Goal: Task Accomplishment & Management: Manage account settings

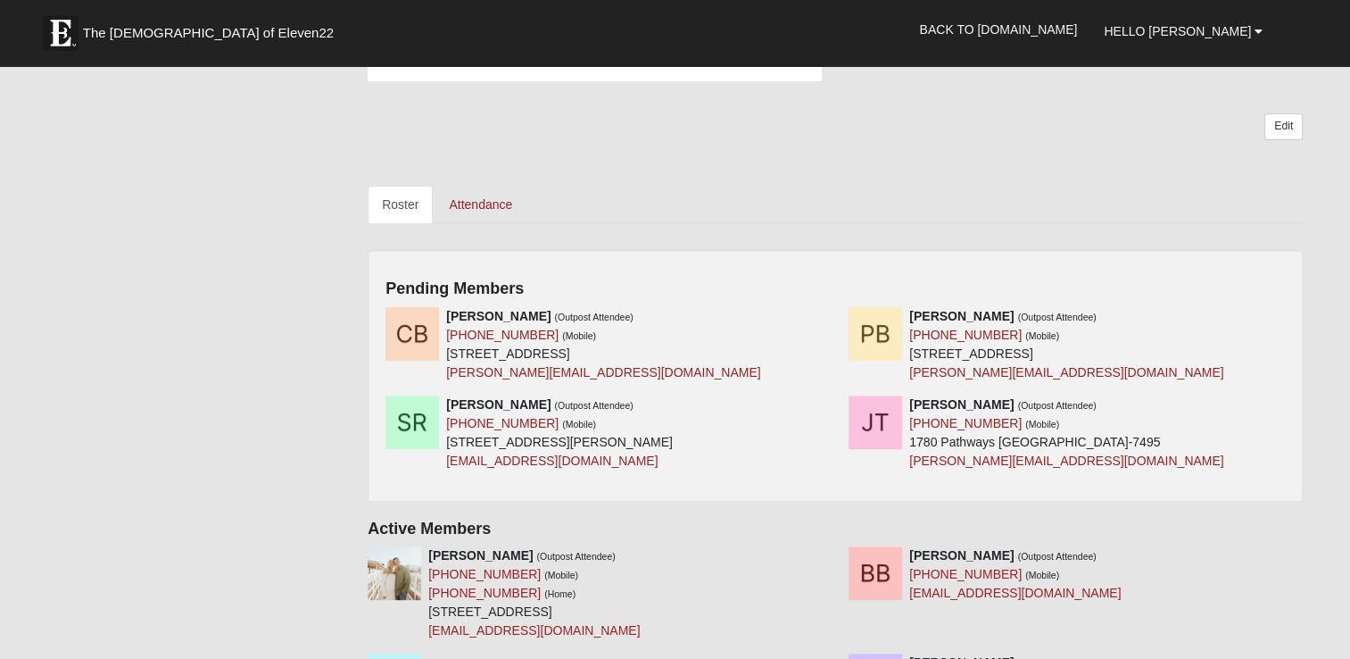
scroll to position [625, 0]
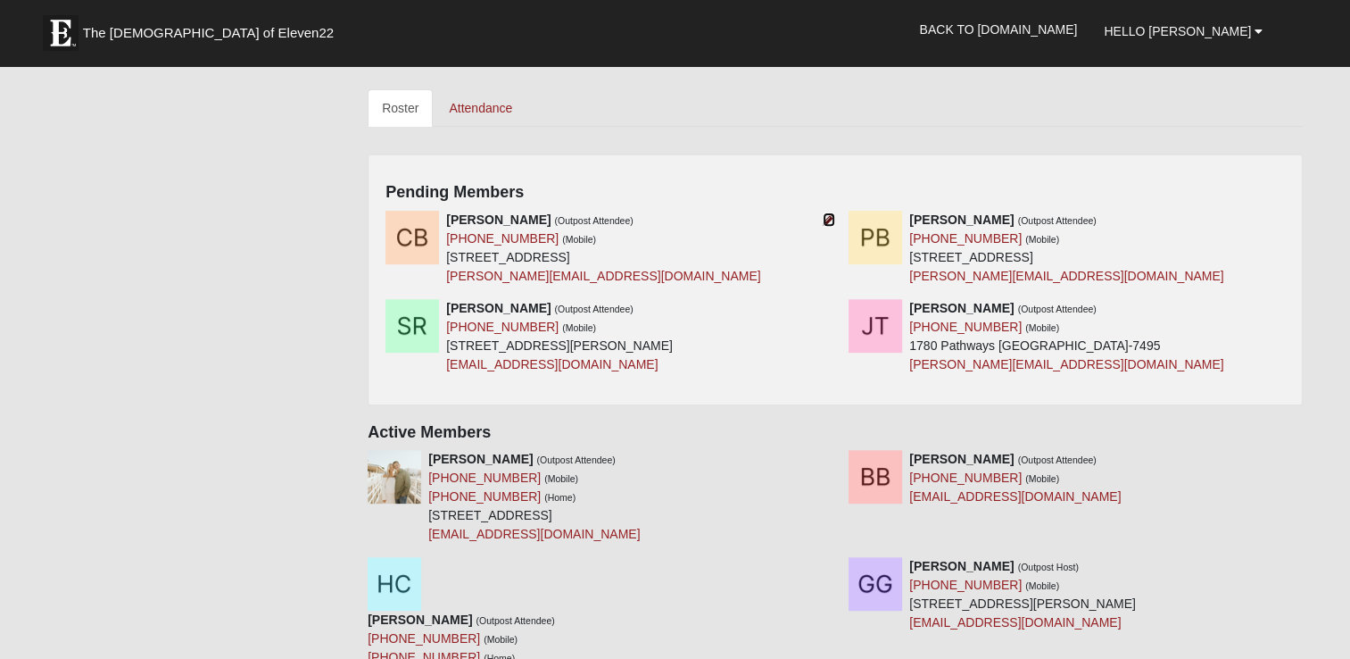
click at [825, 219] on icon at bounding box center [829, 219] width 12 height 12
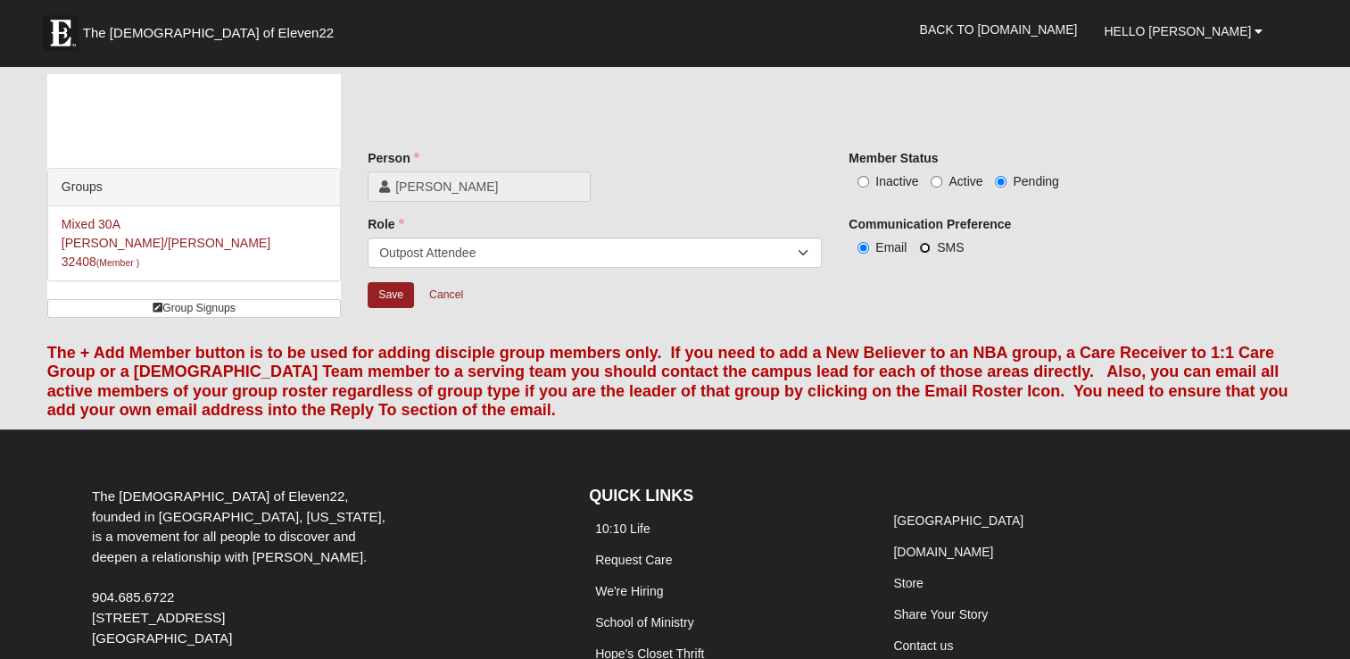
click at [926, 249] on input "SMS" at bounding box center [925, 248] width 12 height 12
radio input "true"
drag, startPoint x: 939, startPoint y: 179, endPoint x: 912, endPoint y: 189, distance: 28.5
click at [939, 178] on input "Active" at bounding box center [937, 182] width 12 height 12
radio input "true"
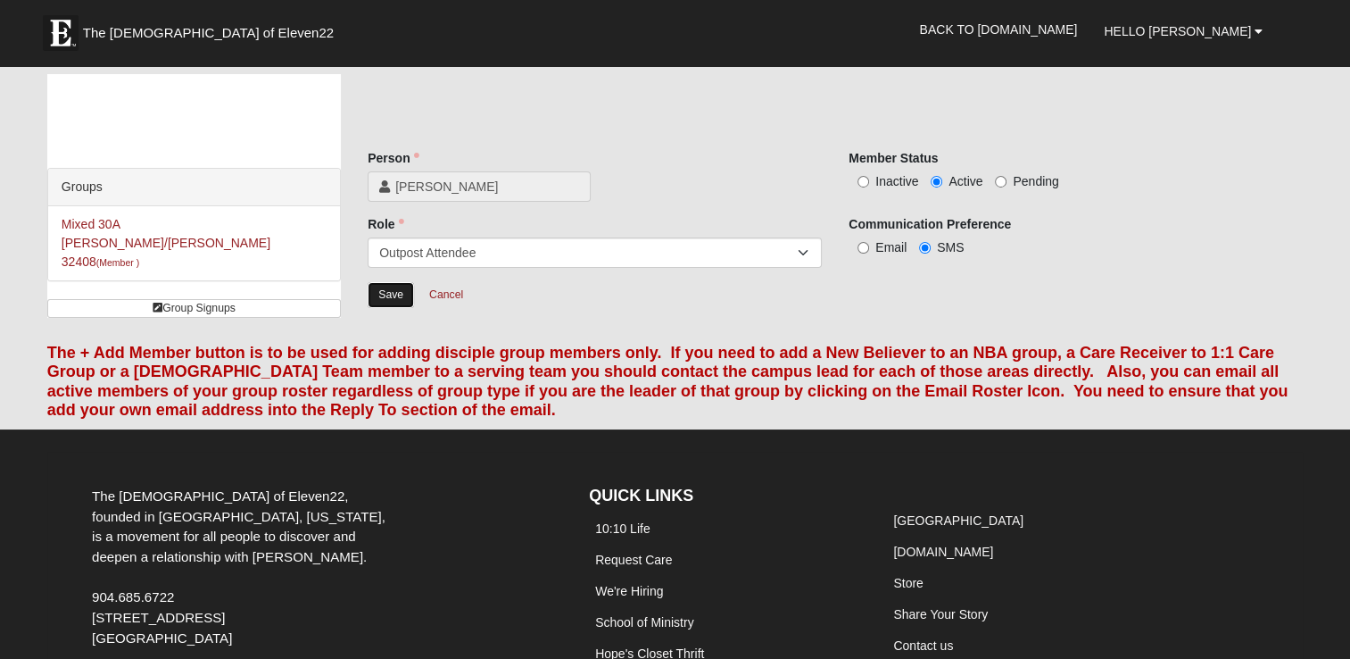
click at [394, 303] on input "Save" at bounding box center [391, 295] width 46 height 26
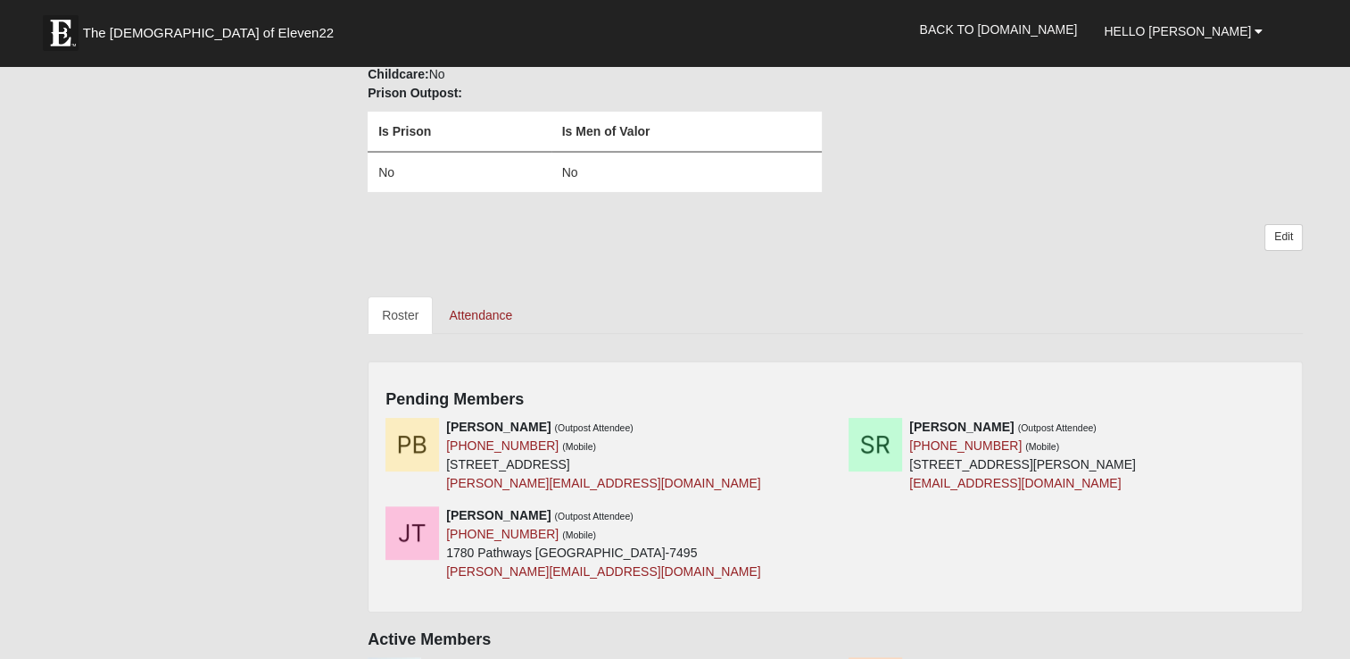
scroll to position [446, 0]
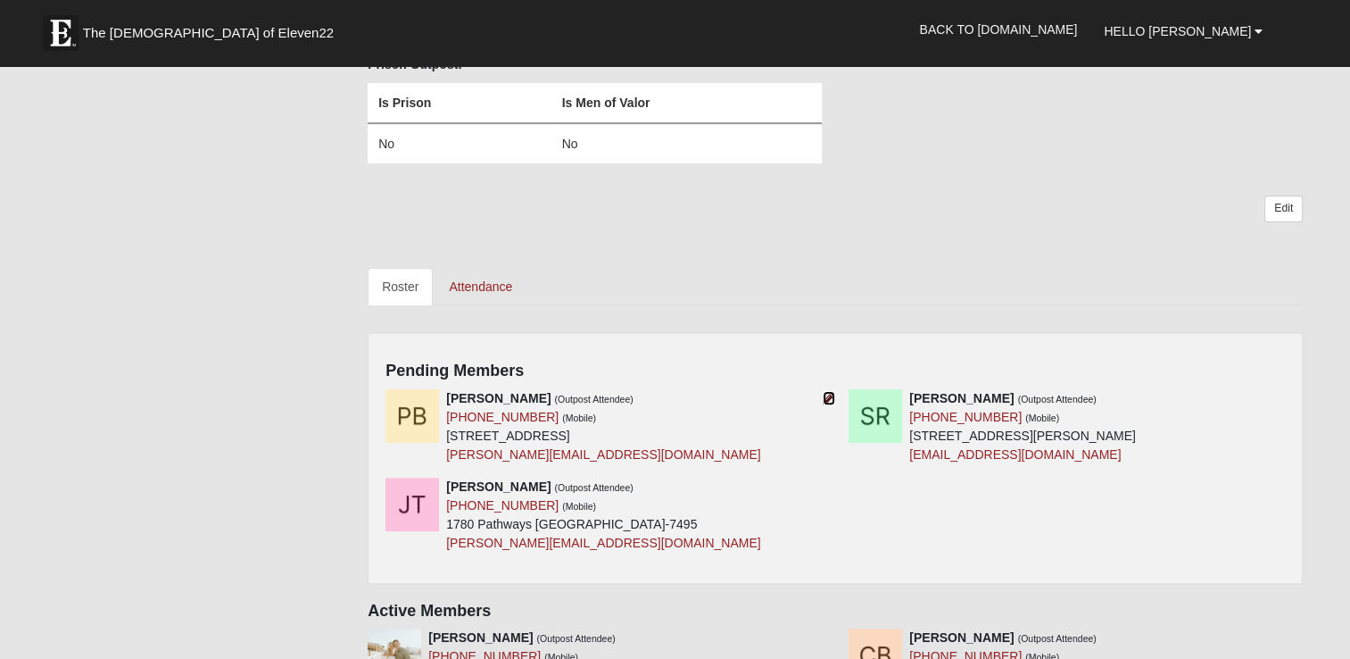
click at [828, 396] on icon at bounding box center [829, 398] width 12 height 12
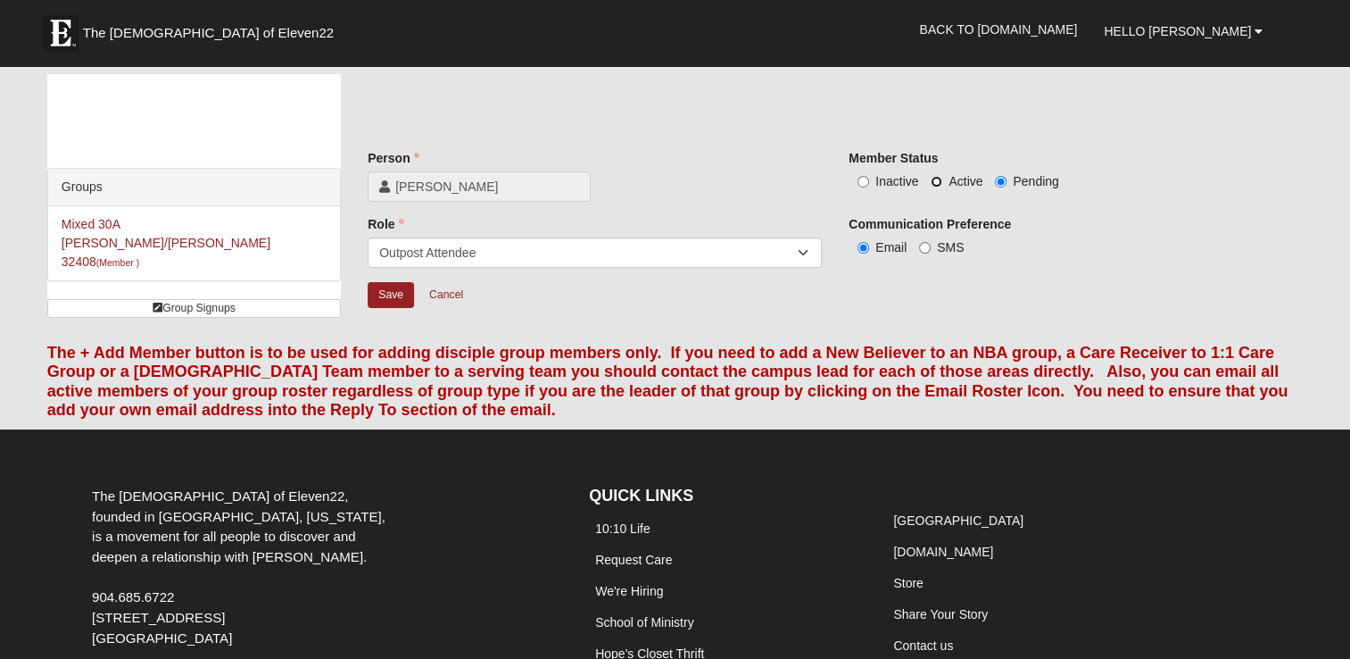
click at [938, 182] on input "Active" at bounding box center [937, 182] width 12 height 12
radio input "true"
click at [927, 248] on input "SMS" at bounding box center [925, 248] width 12 height 12
radio input "true"
click at [402, 301] on input "Save" at bounding box center [391, 295] width 46 height 26
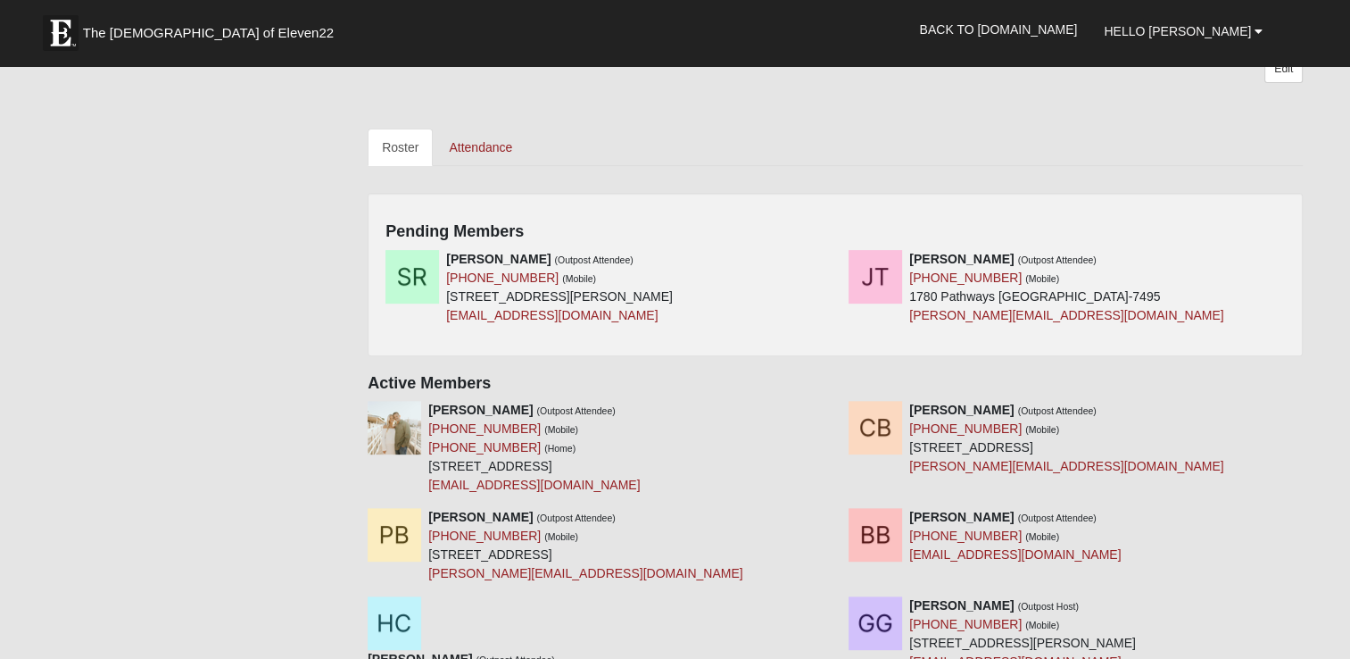
scroll to position [535, 0]
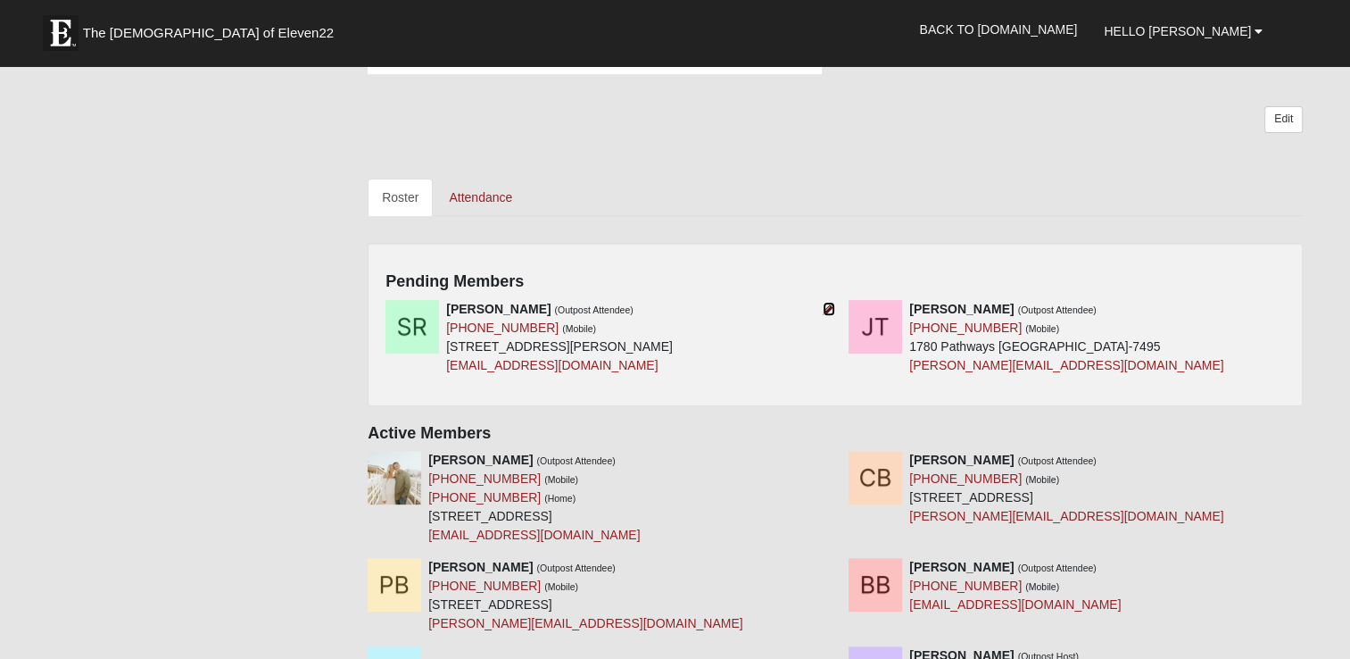
click at [828, 308] on icon at bounding box center [829, 309] width 12 height 12
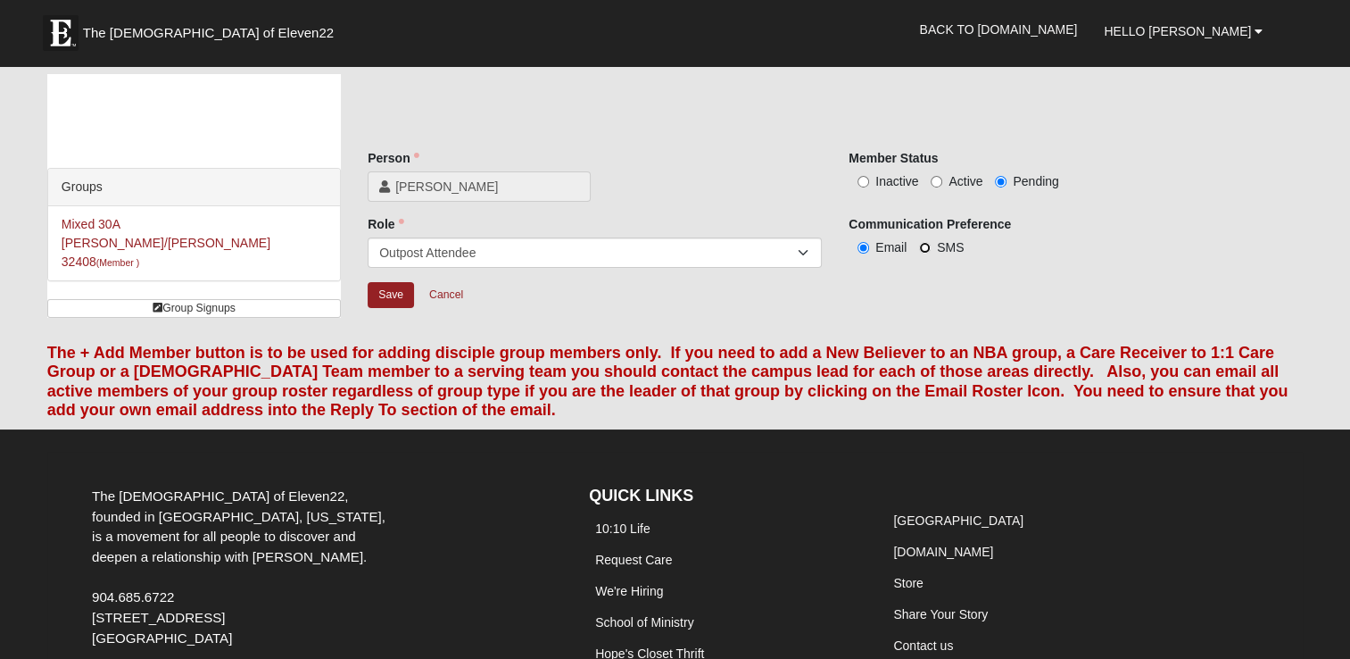
click at [925, 245] on input "SMS" at bounding box center [925, 248] width 12 height 12
radio input "true"
click at [936, 177] on input "Active" at bounding box center [937, 182] width 12 height 12
radio input "true"
click at [389, 297] on input "Save" at bounding box center [391, 295] width 46 height 26
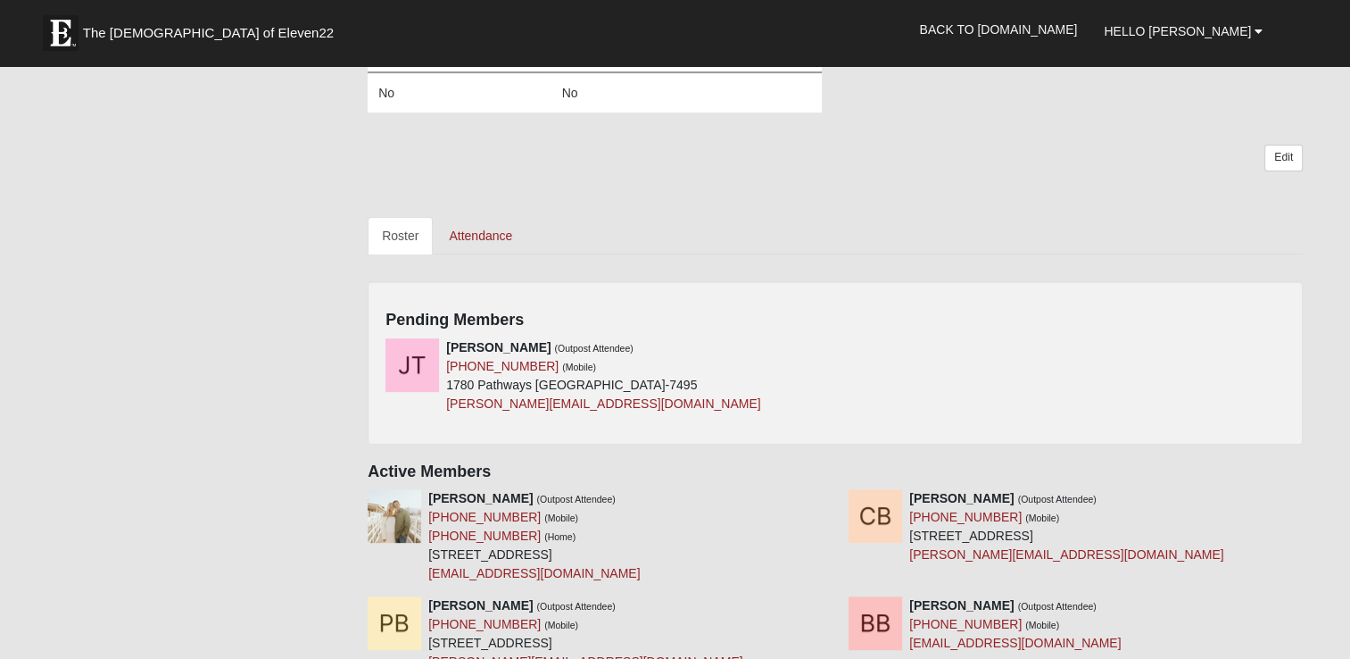
scroll to position [535, 0]
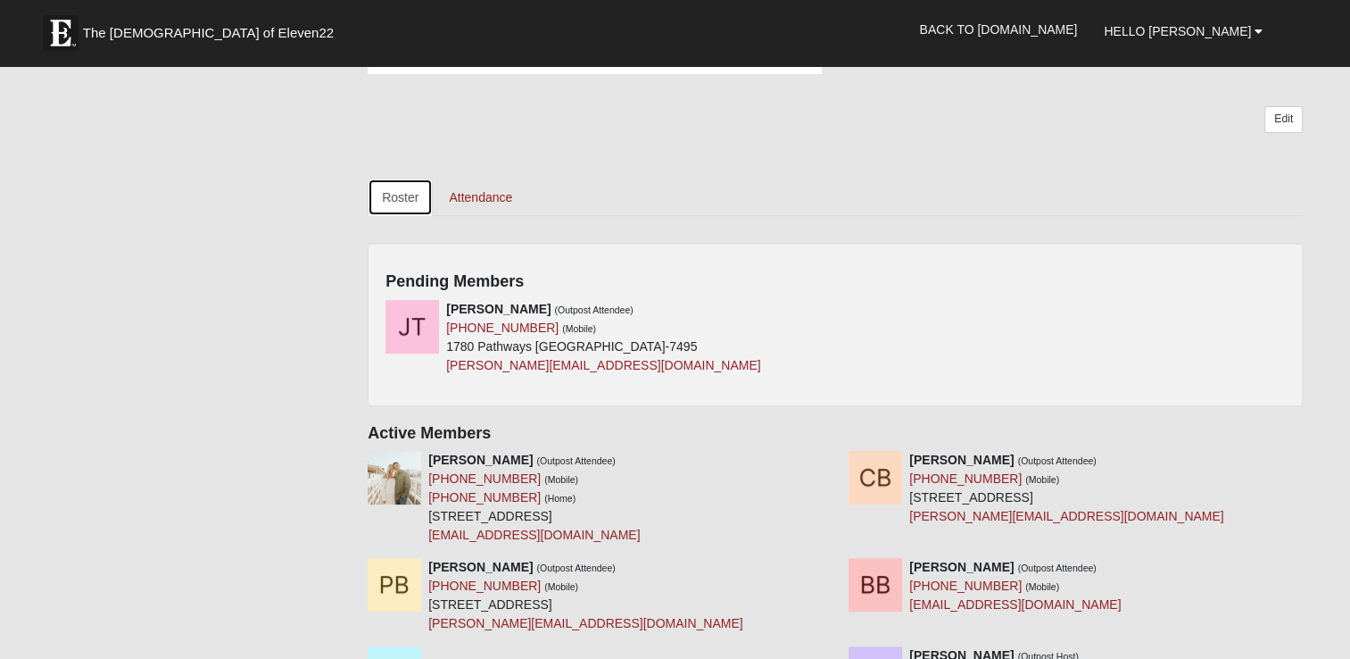
click at [405, 199] on link "Roster" at bounding box center [400, 196] width 65 height 37
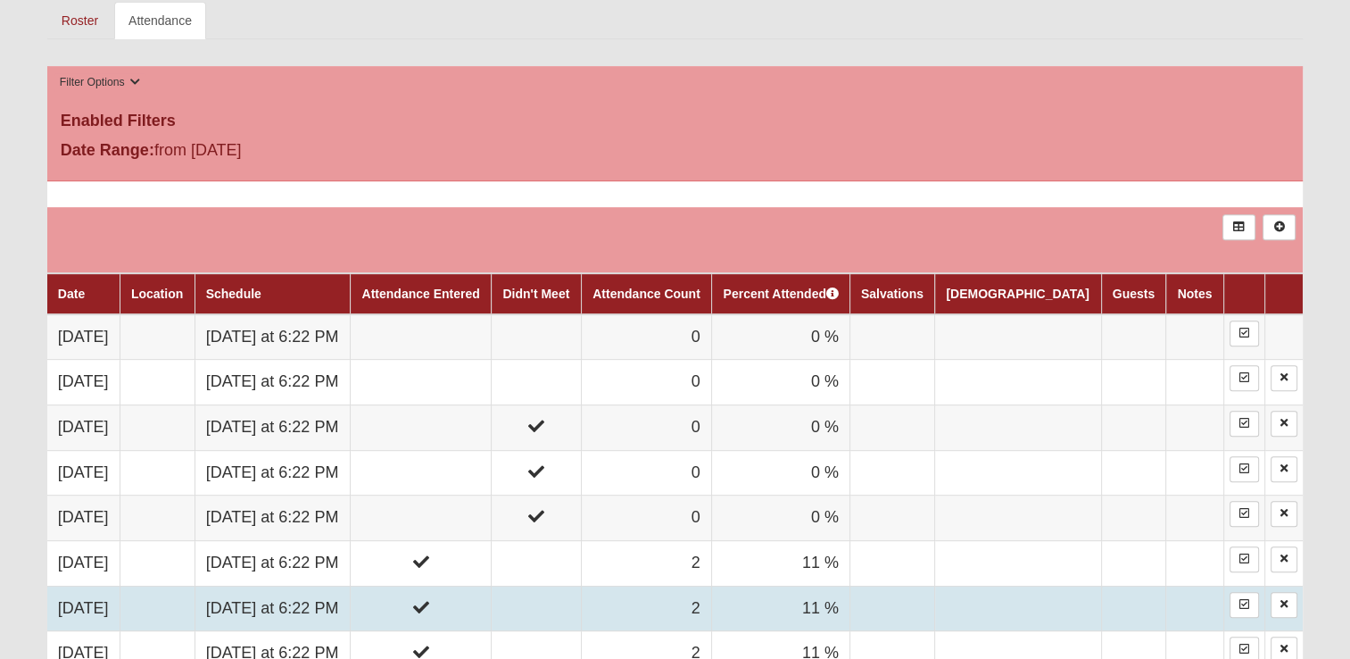
scroll to position [714, 0]
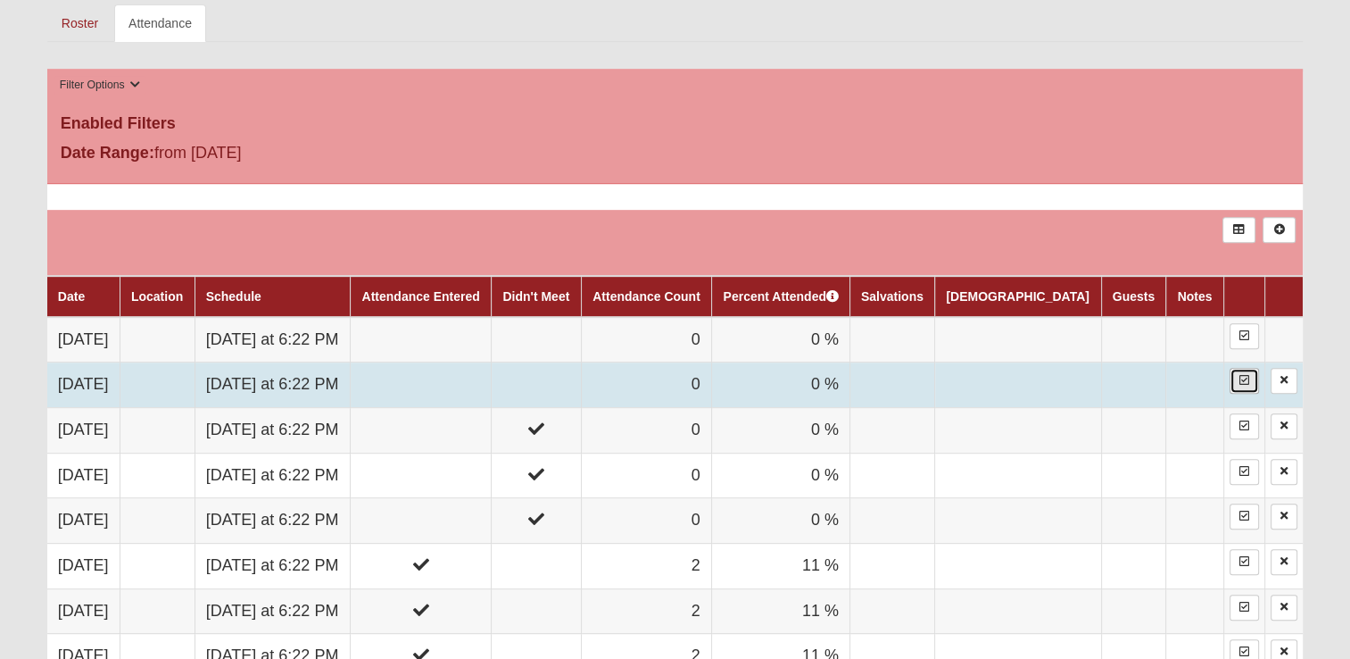
click at [1240, 380] on icon at bounding box center [1245, 380] width 10 height 11
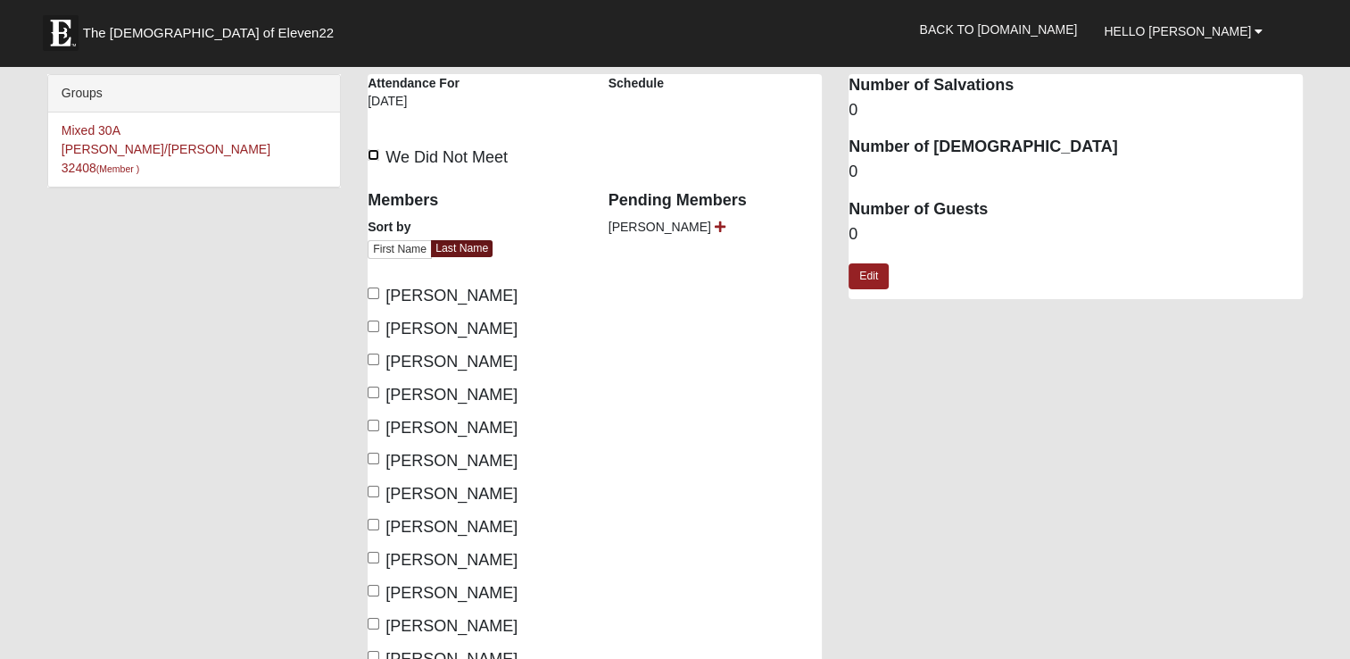
click at [375, 156] on input "We Did Not Meet" at bounding box center [374, 155] width 12 height 12
checkbox input "true"
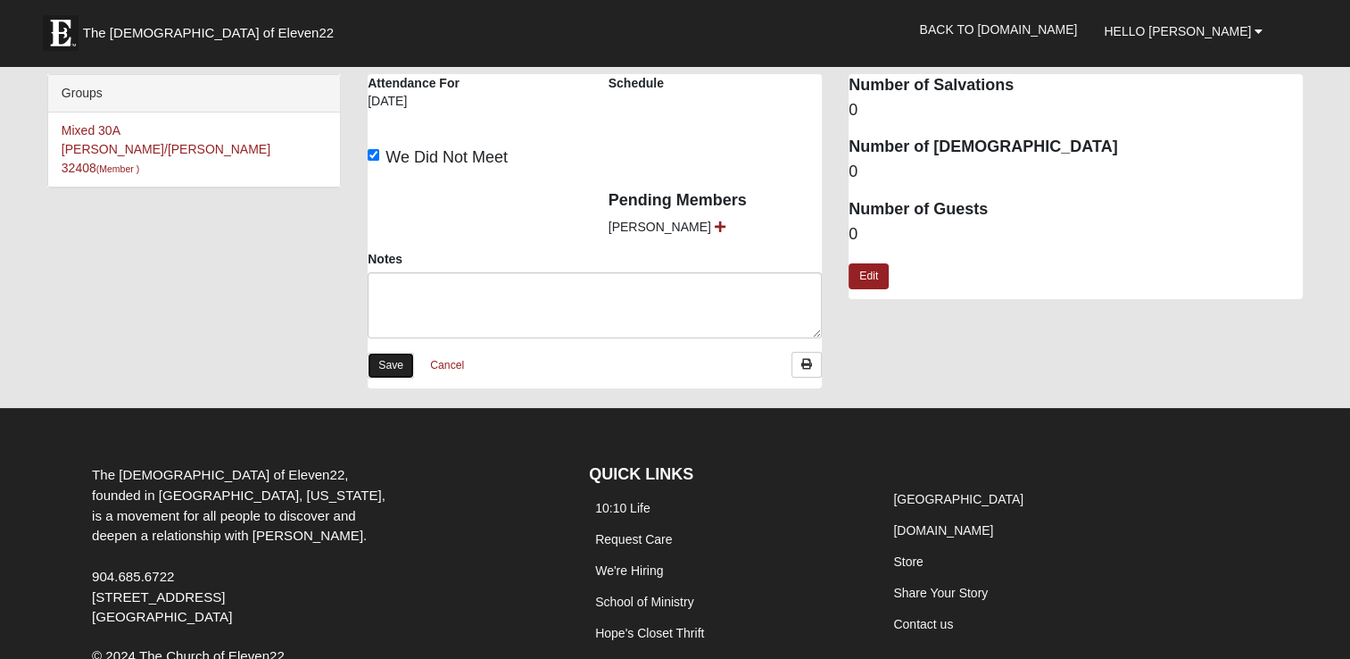
click at [379, 361] on link "Save" at bounding box center [391, 366] width 46 height 26
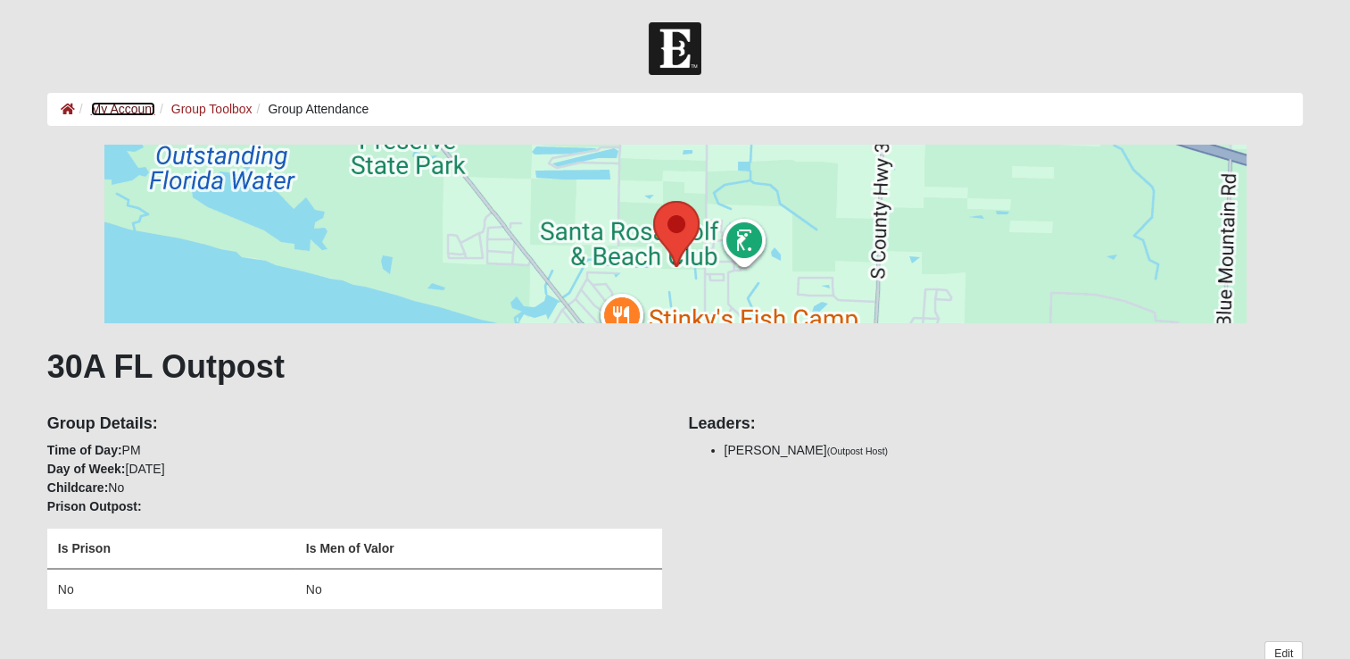
click at [135, 109] on link "My Account" at bounding box center [123, 109] width 64 height 14
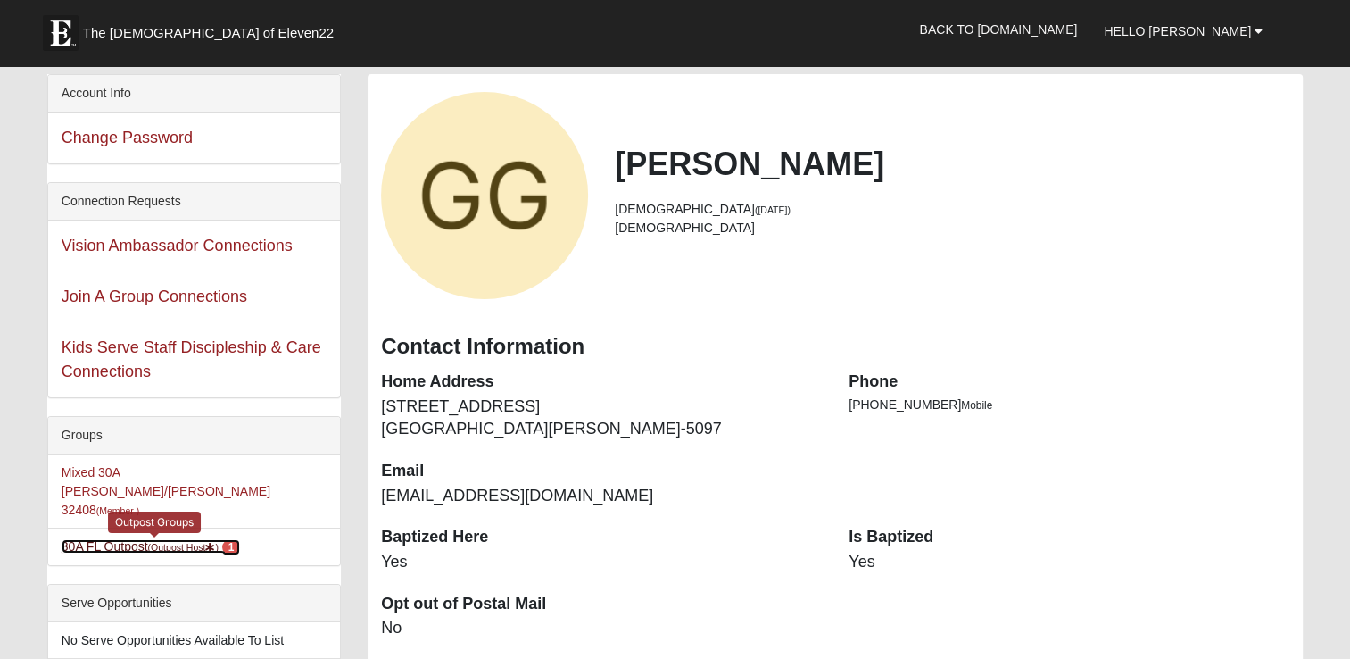
click at [113, 539] on link "30A FL Outpost (Outpost Host ) 1" at bounding box center [151, 546] width 179 height 14
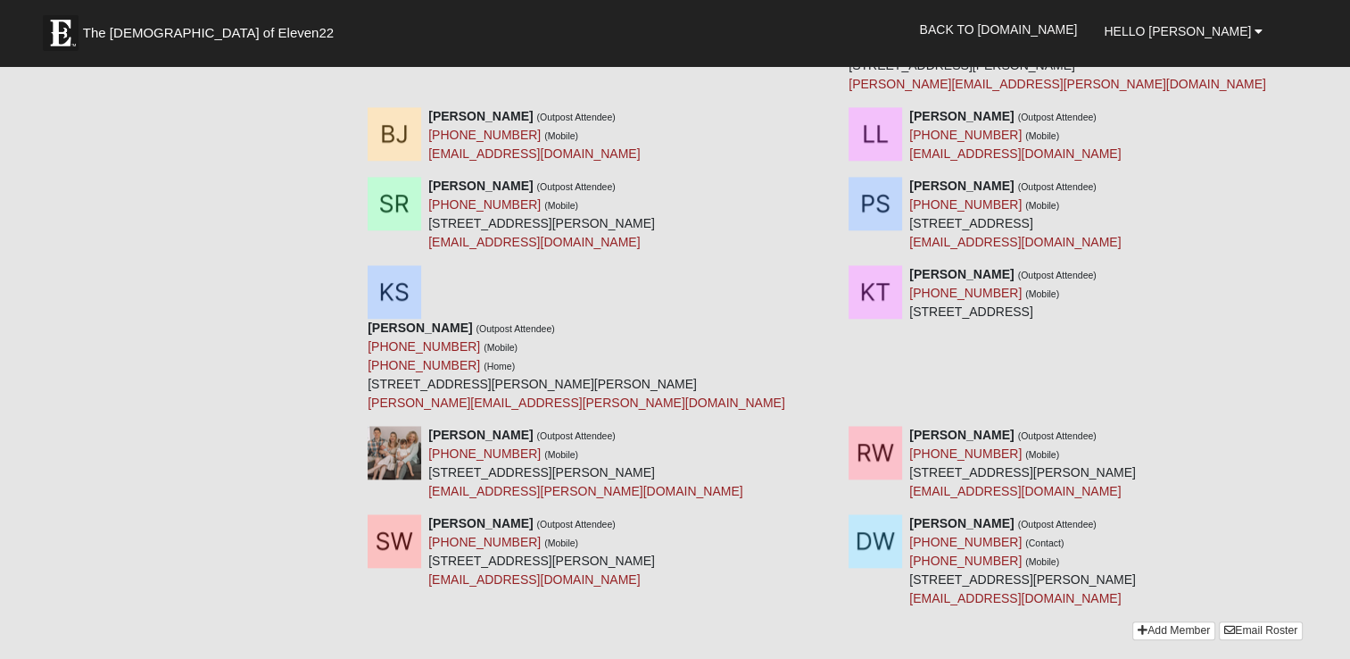
scroll to position [1606, 0]
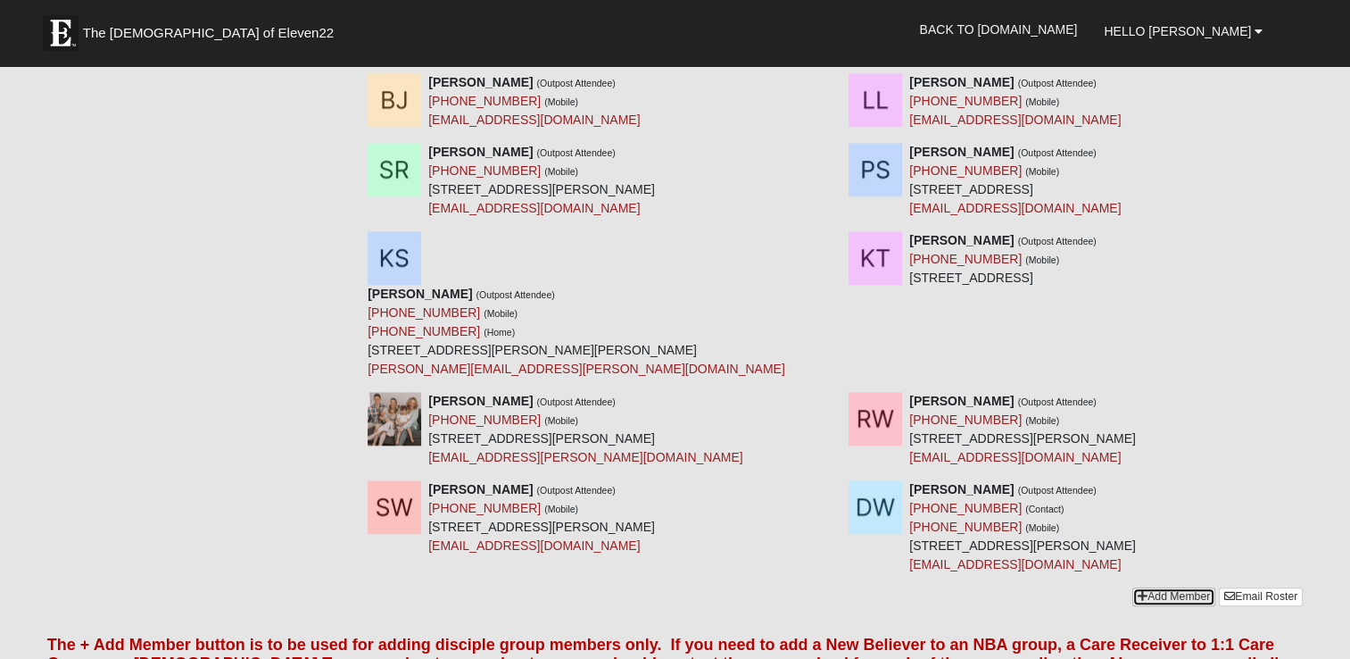
click at [1163, 587] on link "Add Member" at bounding box center [1174, 596] width 83 height 19
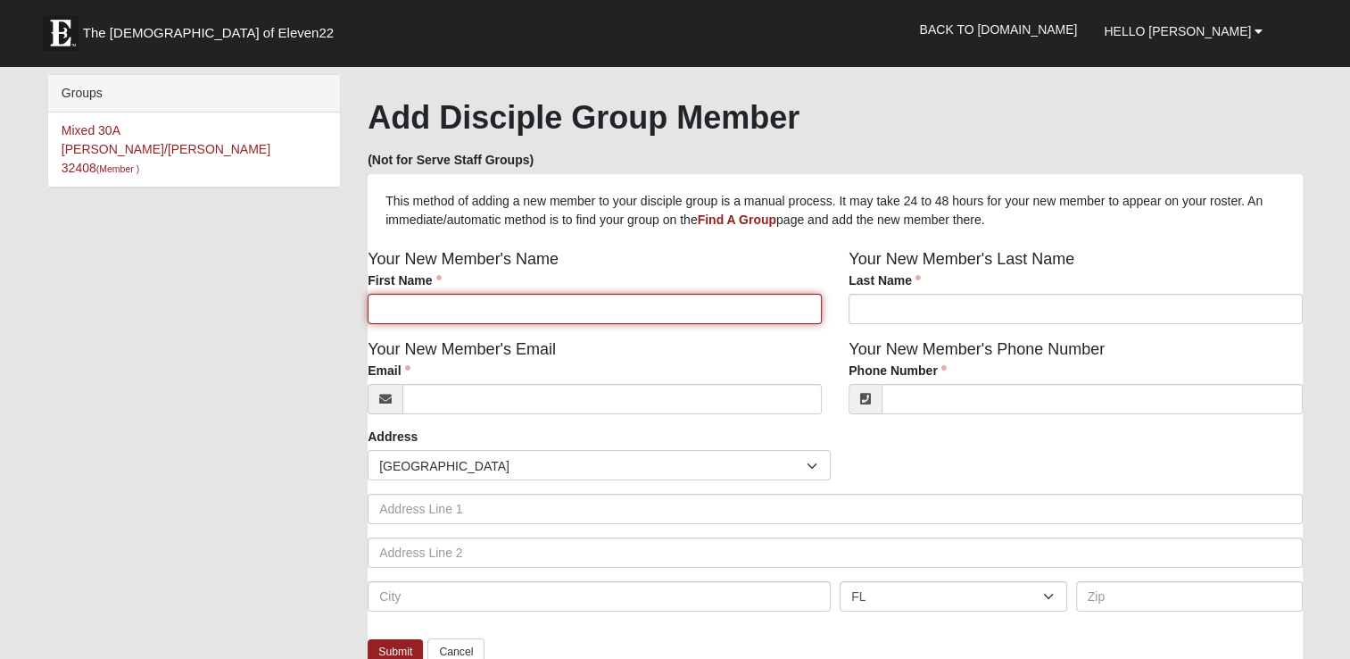
click at [464, 319] on input "First Name" at bounding box center [595, 309] width 454 height 30
type input "[PERSON_NAME]"
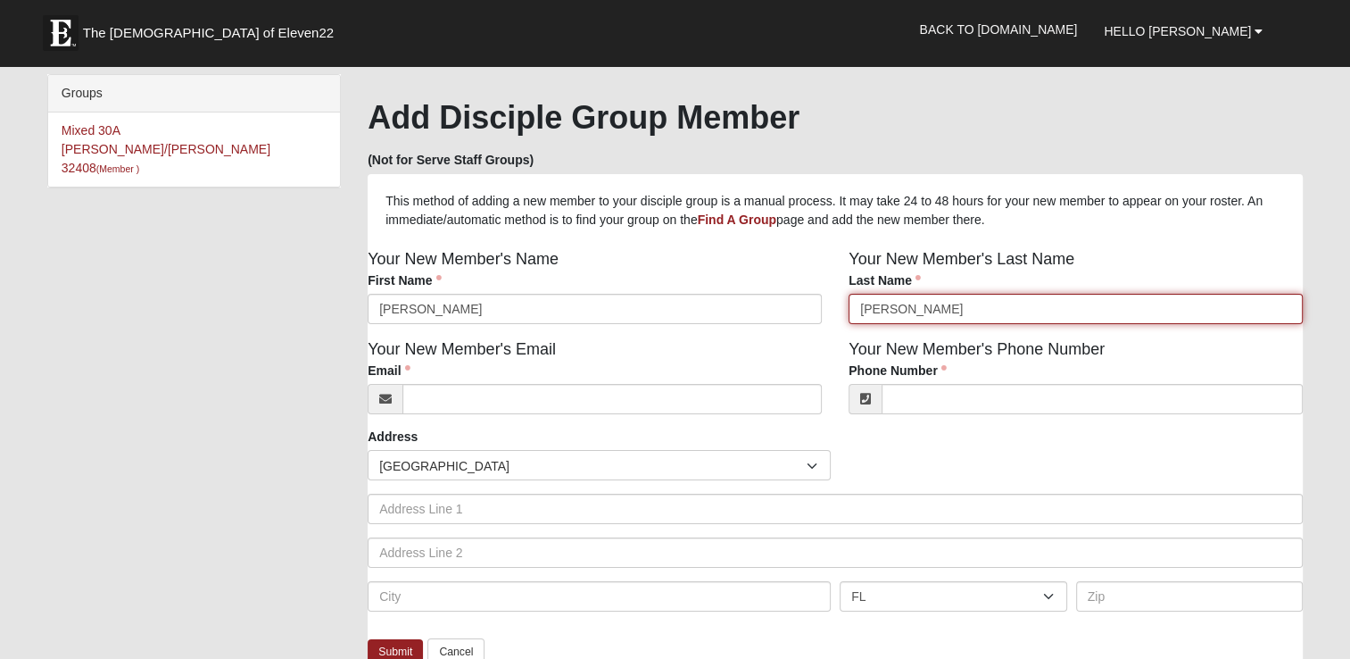
type input "[PERSON_NAME]"
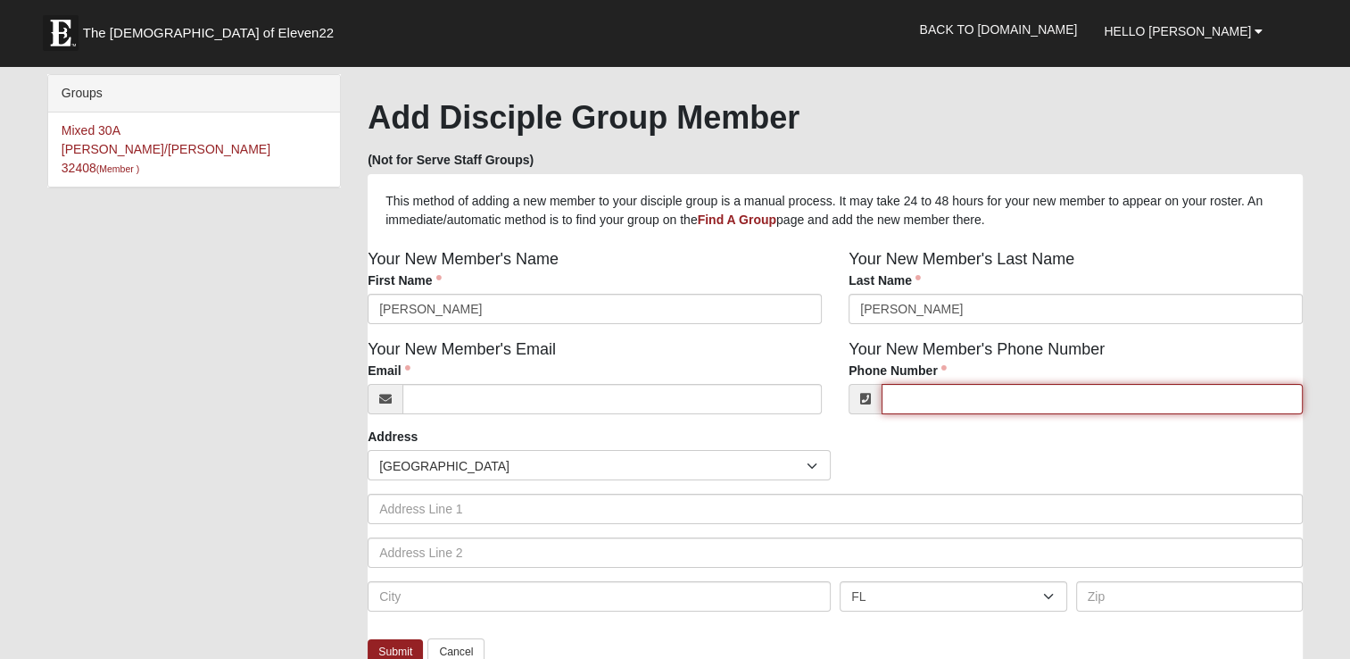
click at [988, 385] on input "Phone Number" at bounding box center [1092, 399] width 421 height 30
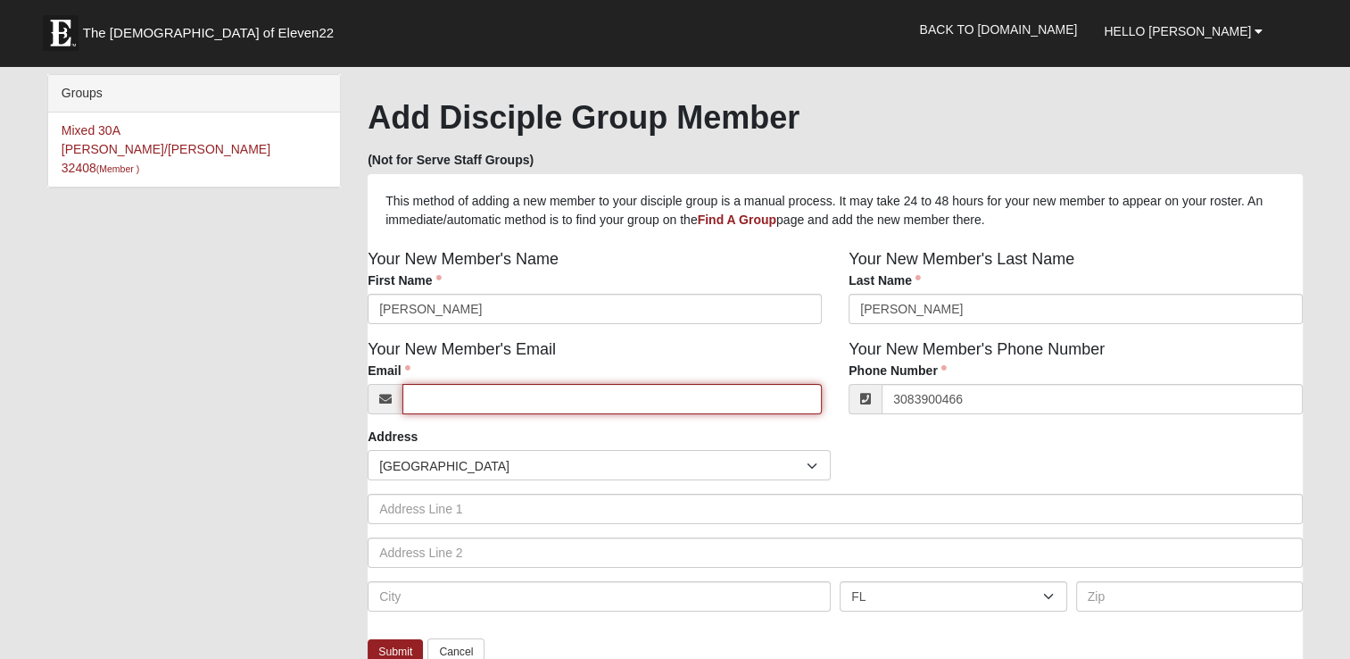
type input "(308) 390-0466"
click at [583, 410] on input "Email" at bounding box center [611, 399] width 419 height 30
paste input "Carolstines@gmail.com"
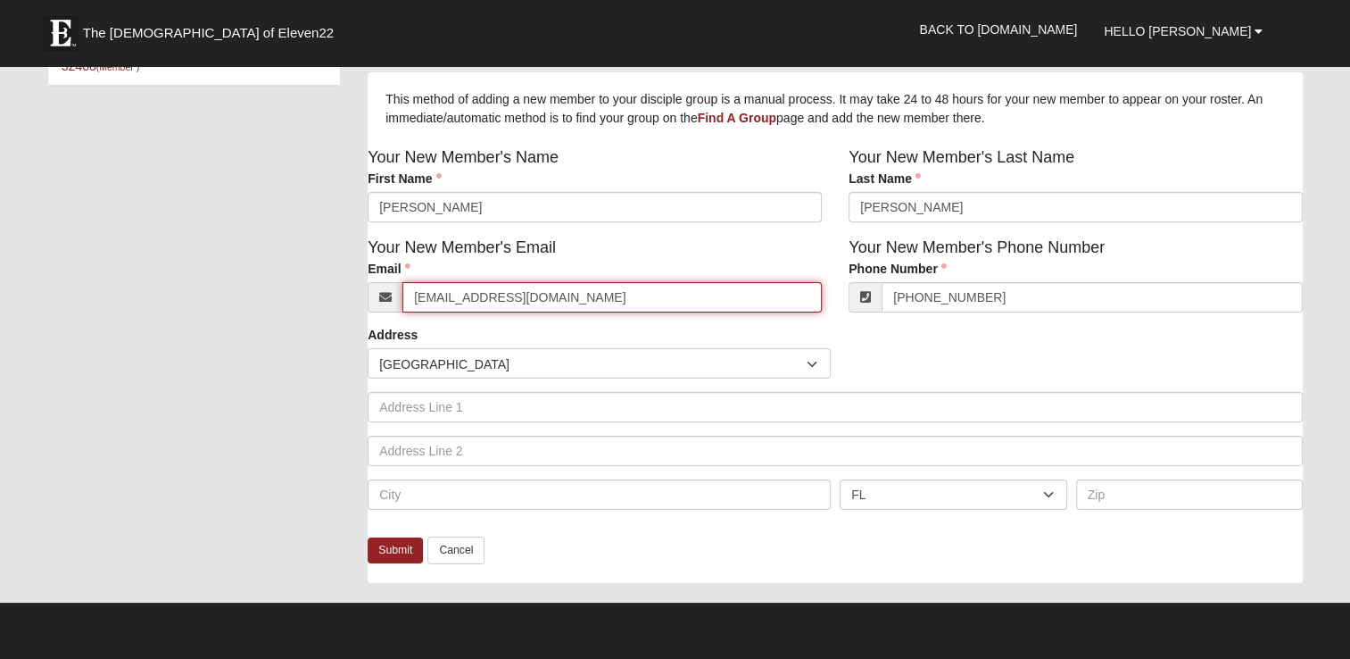
scroll to position [178, 0]
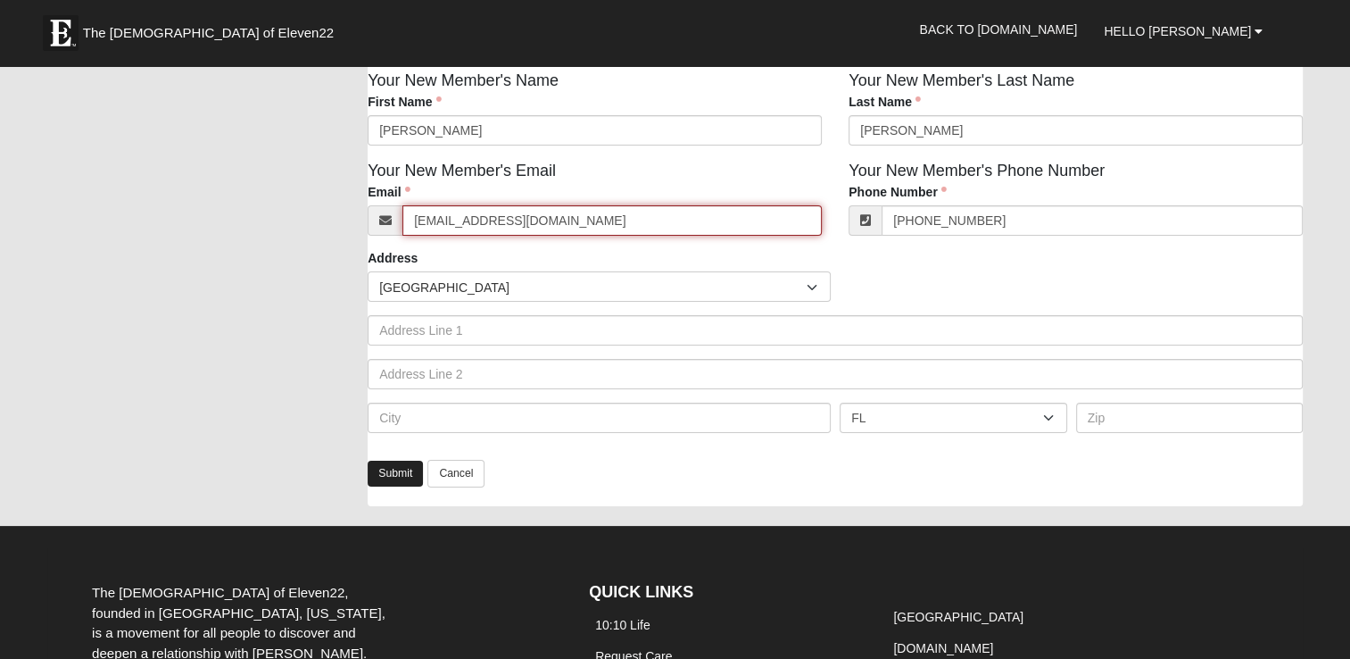
type input "Carolstines@gmail.com"
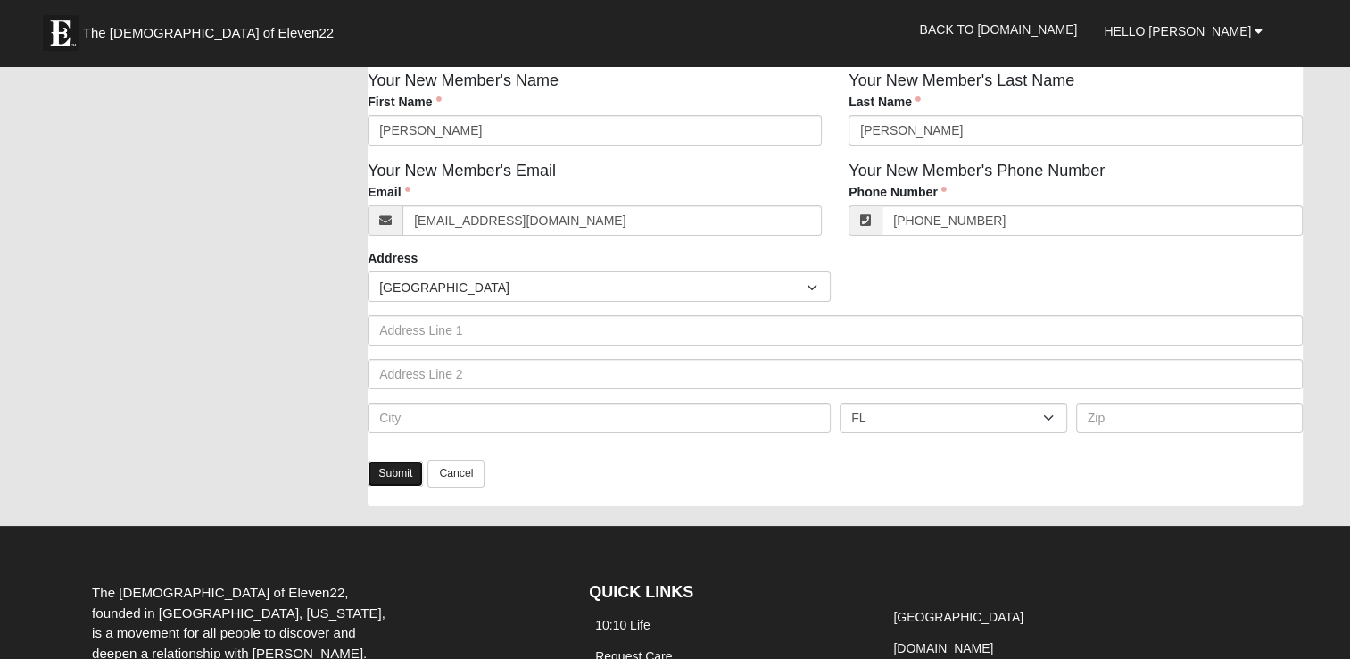
click at [402, 477] on link "Submit" at bounding box center [395, 474] width 55 height 26
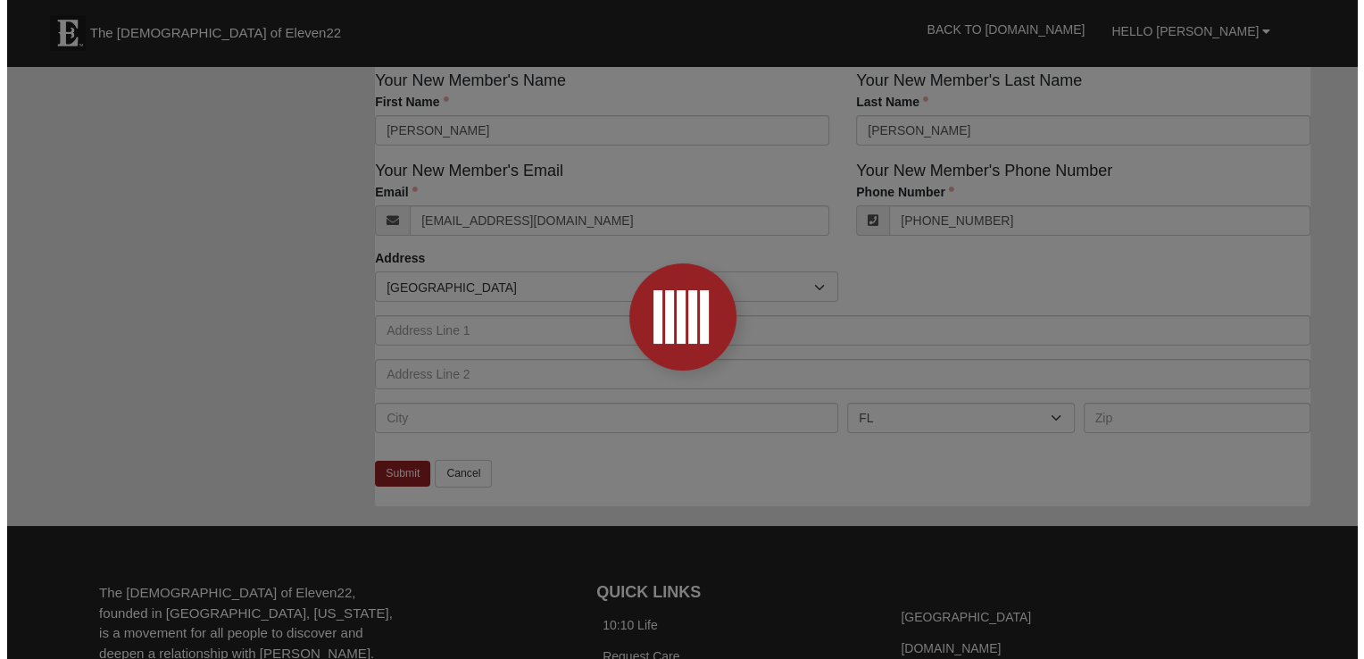
scroll to position [0, 0]
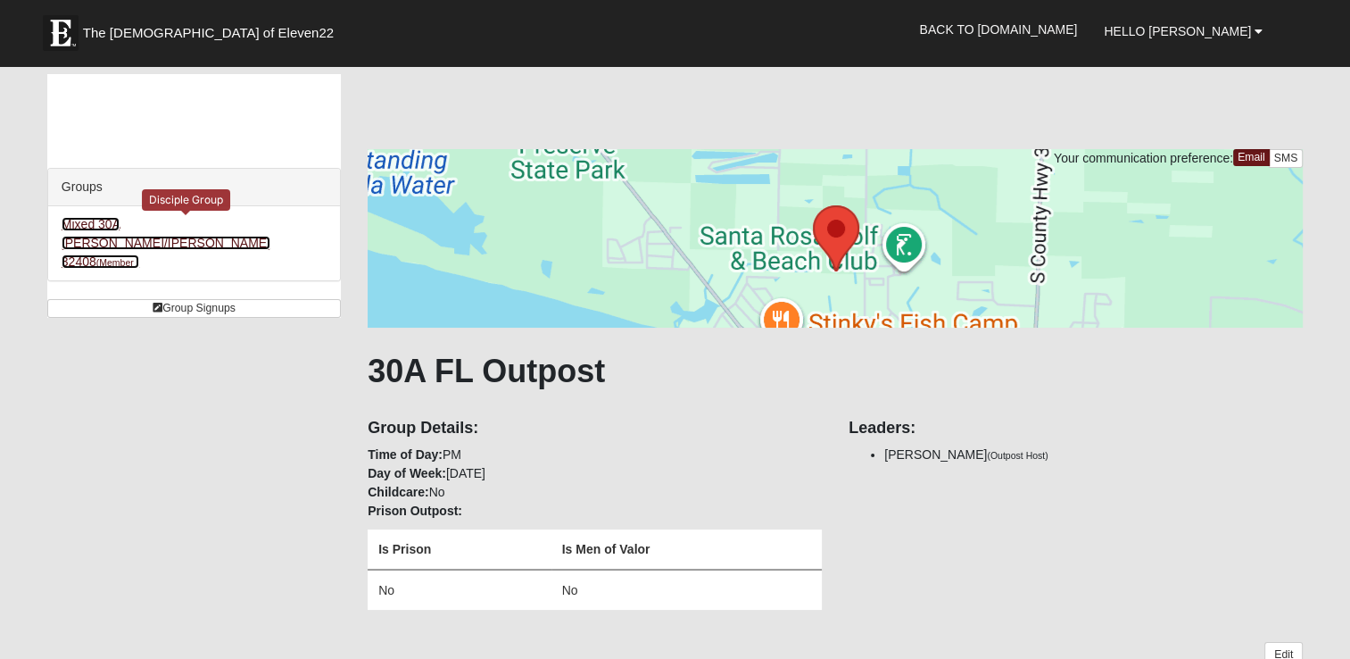
click at [154, 222] on link "Mixed 30A Weech/Williamson 32408 (Member )" at bounding box center [166, 243] width 209 height 52
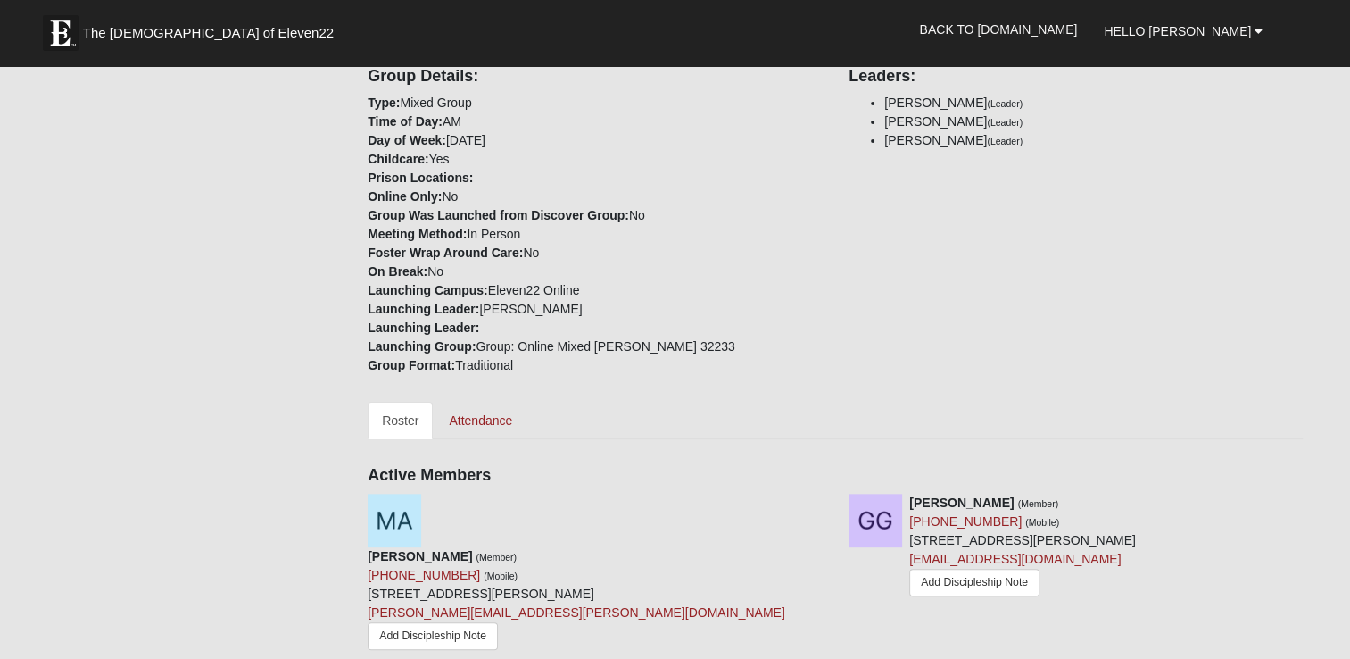
scroll to position [357, 0]
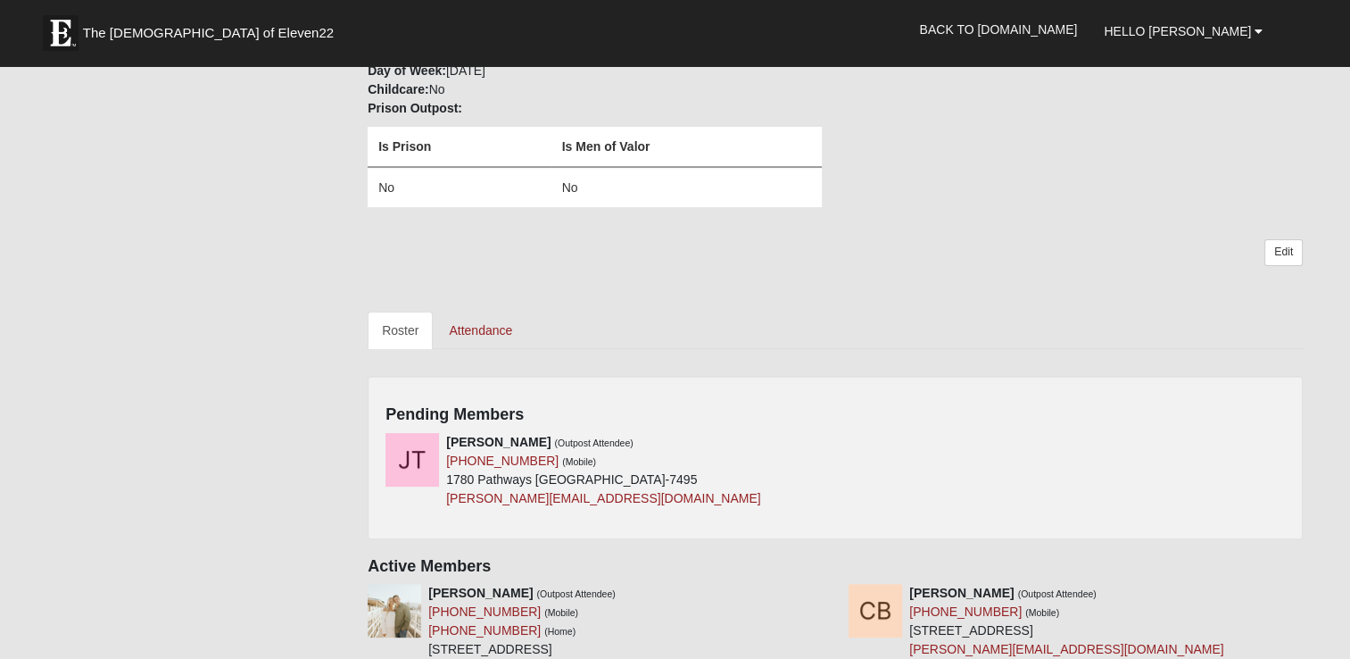
scroll to position [446, 0]
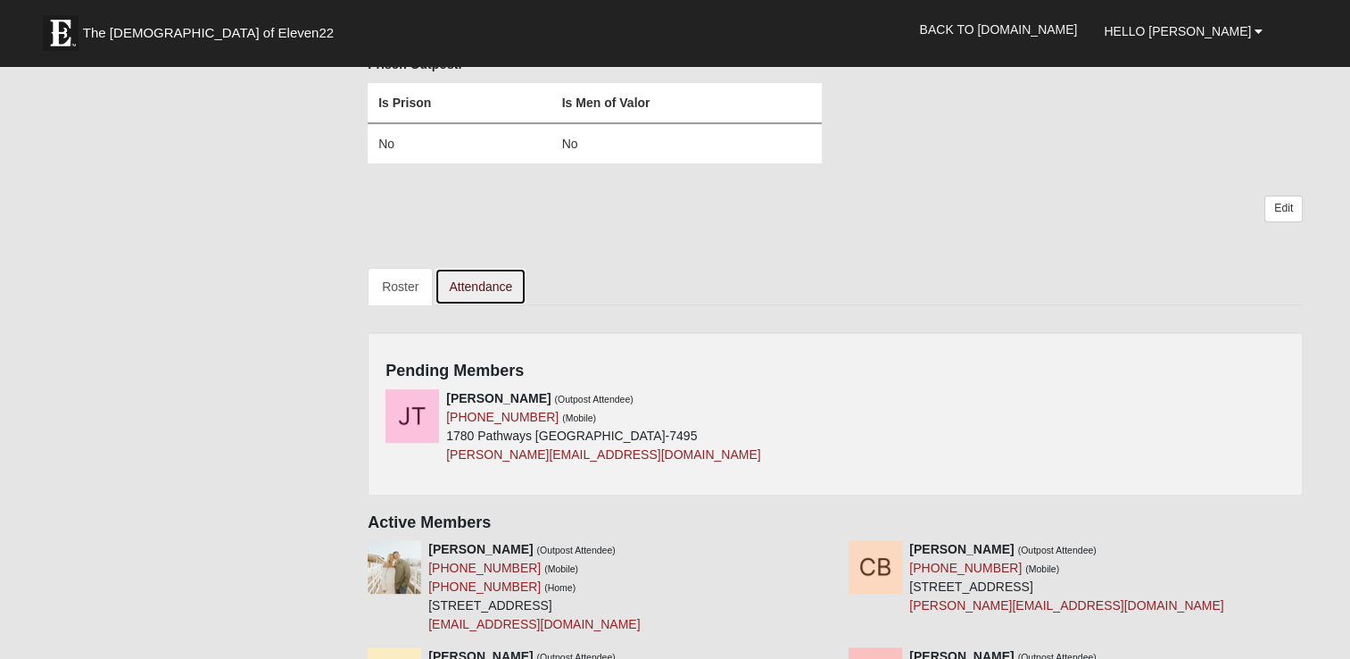
click at [460, 280] on link "Attendance" at bounding box center [481, 286] width 92 height 37
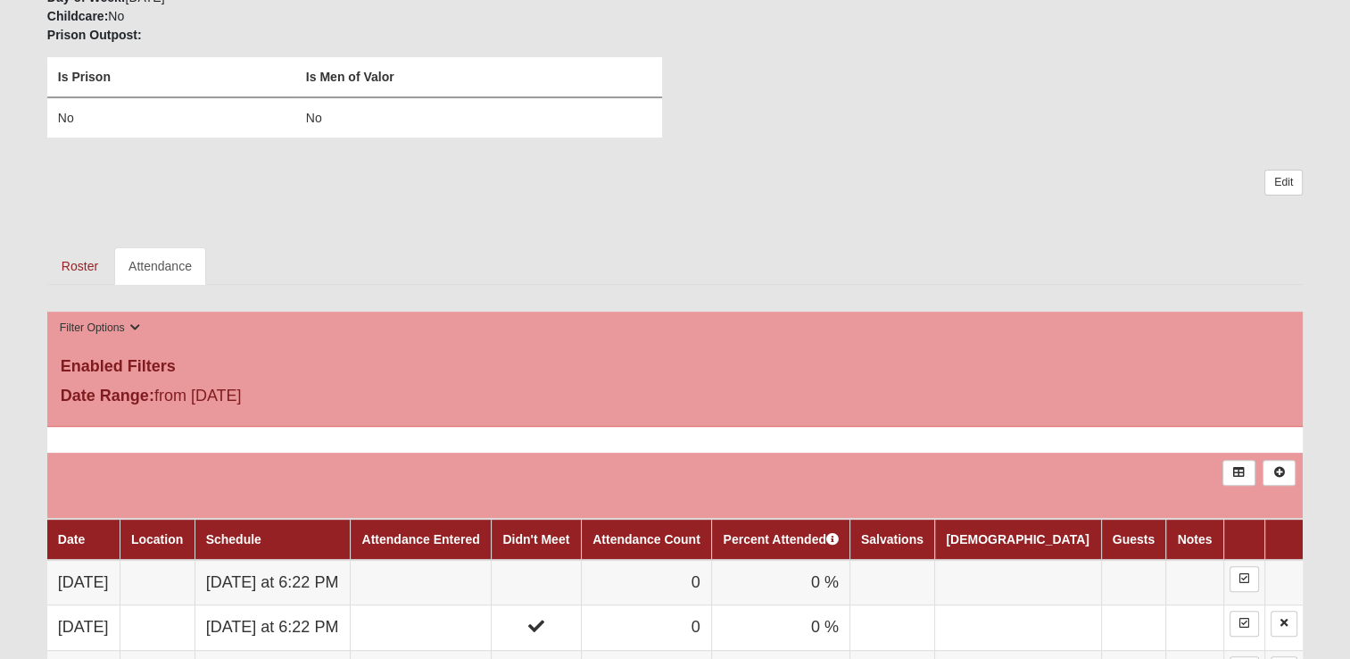
scroll to position [625, 0]
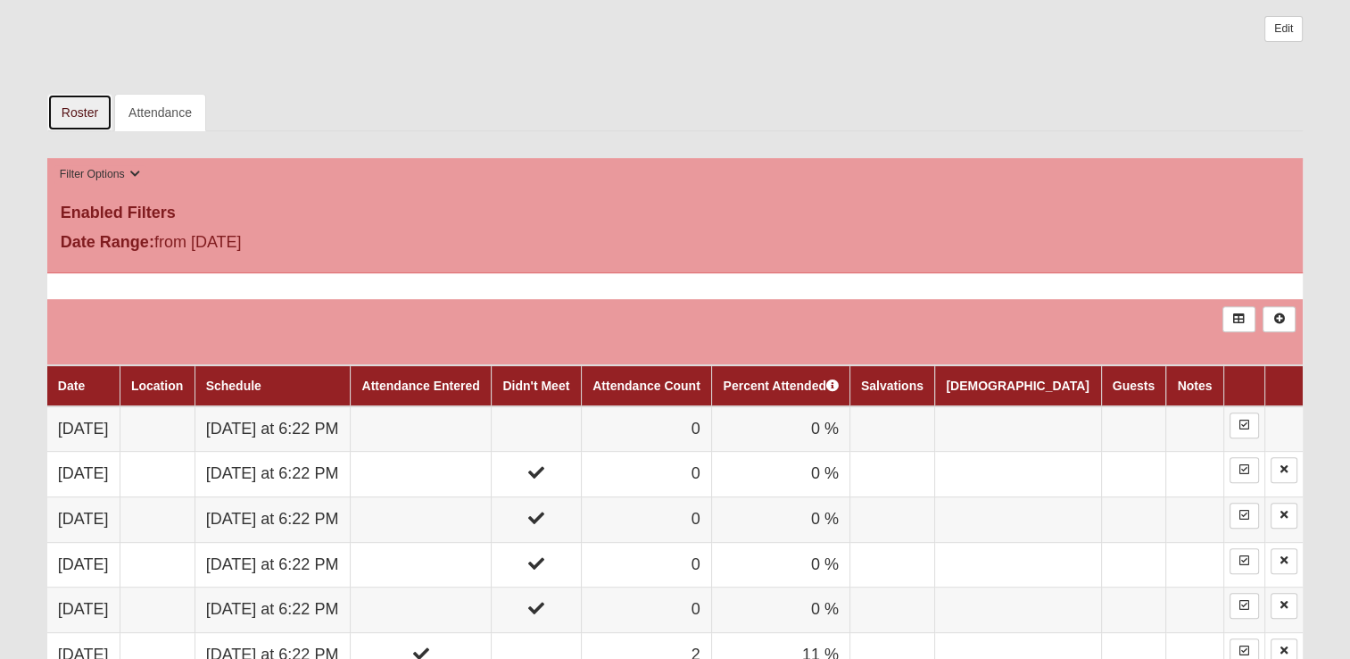
click at [92, 112] on link "Roster" at bounding box center [79, 112] width 65 height 37
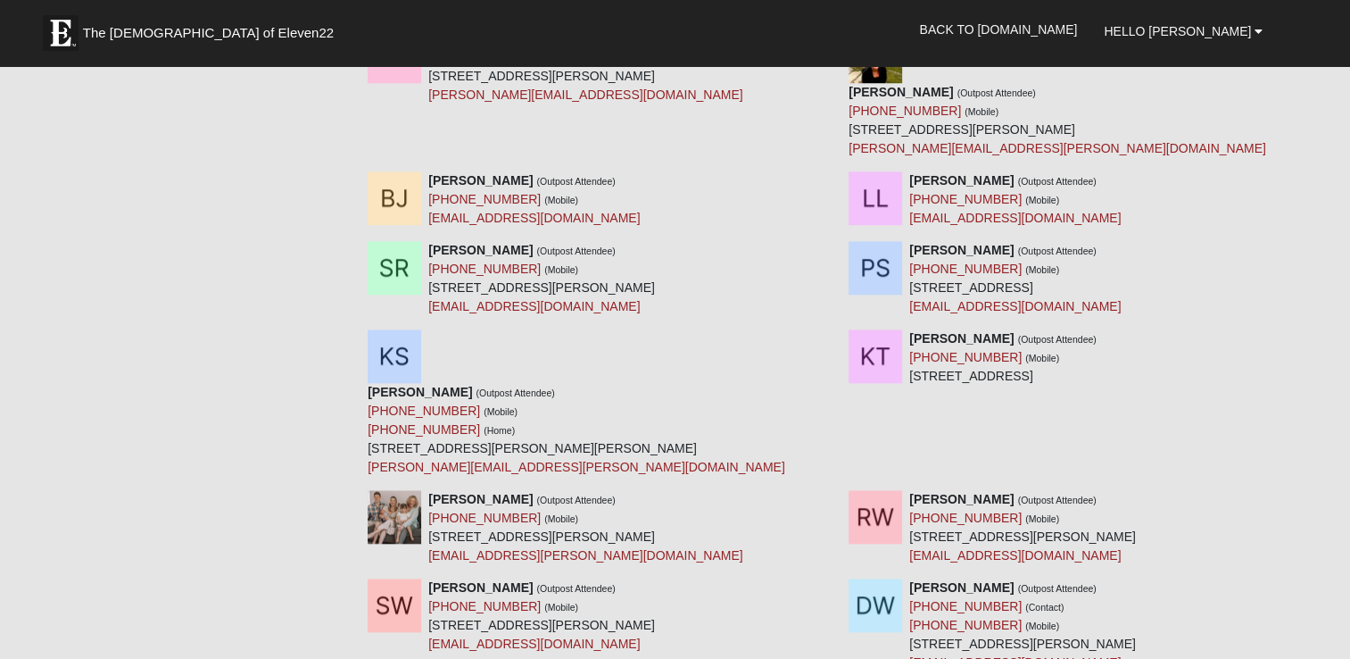
scroll to position [1517, 0]
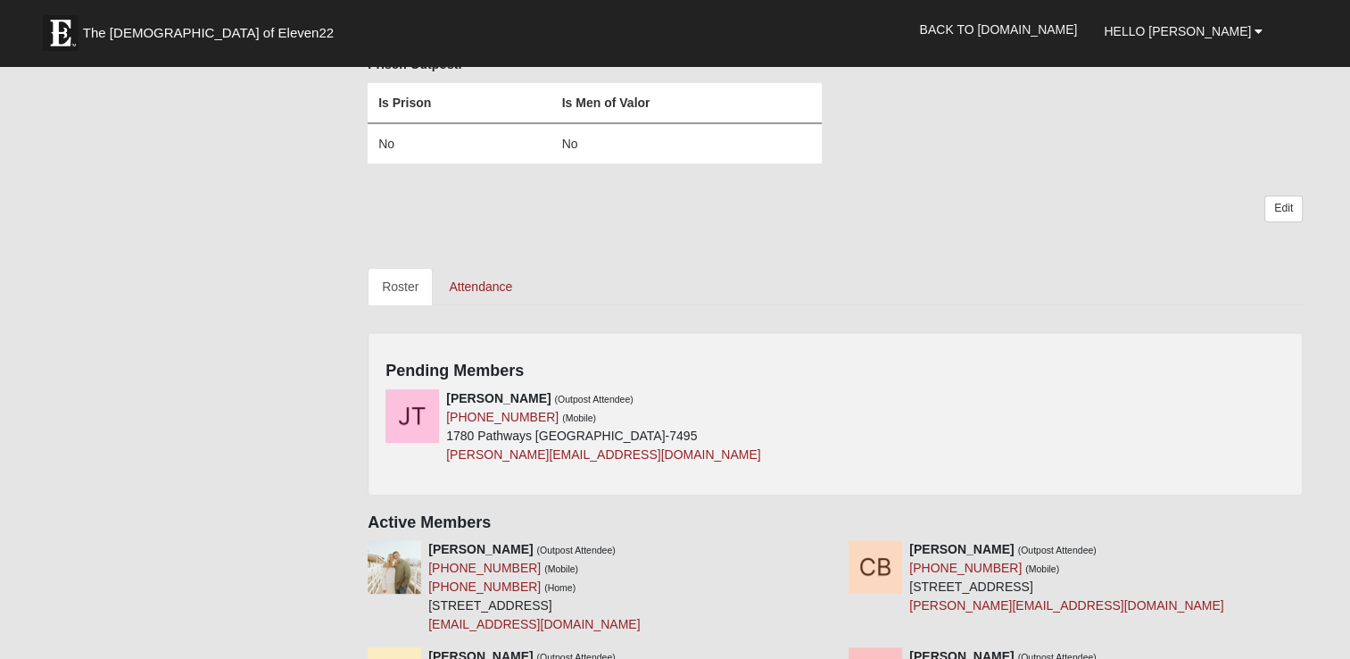
scroll to position [535, 0]
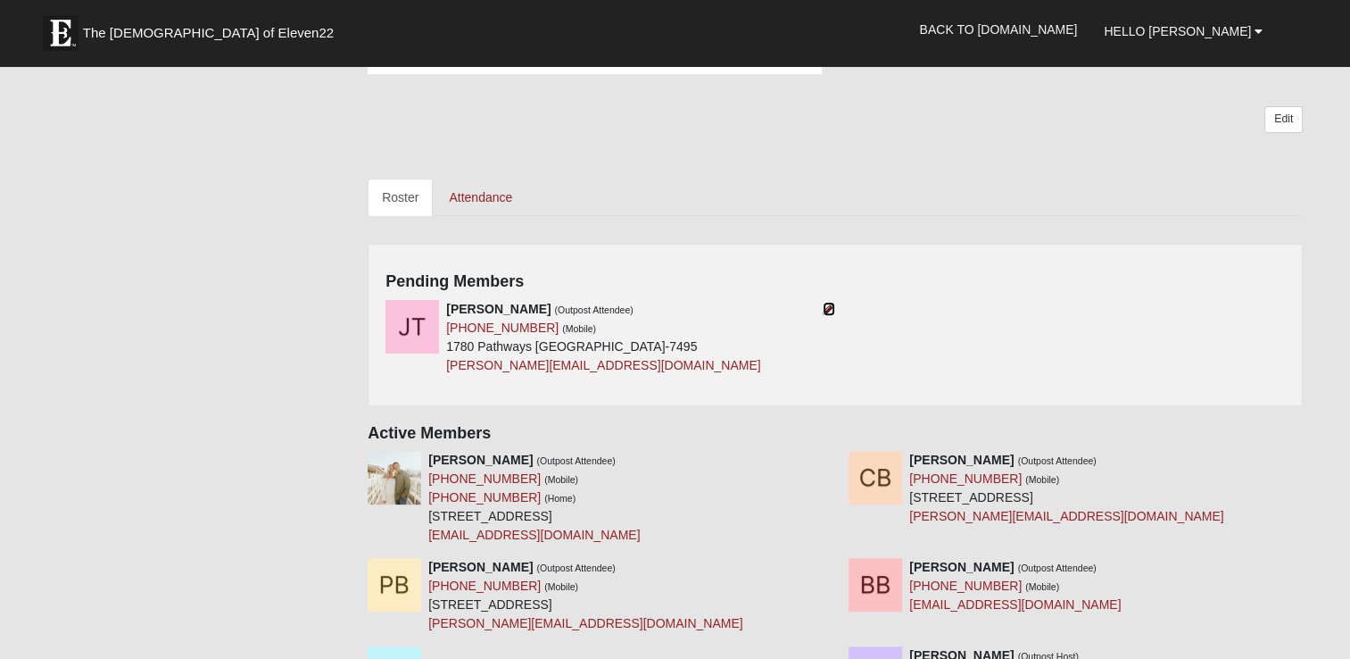
click at [826, 311] on icon at bounding box center [829, 309] width 12 height 12
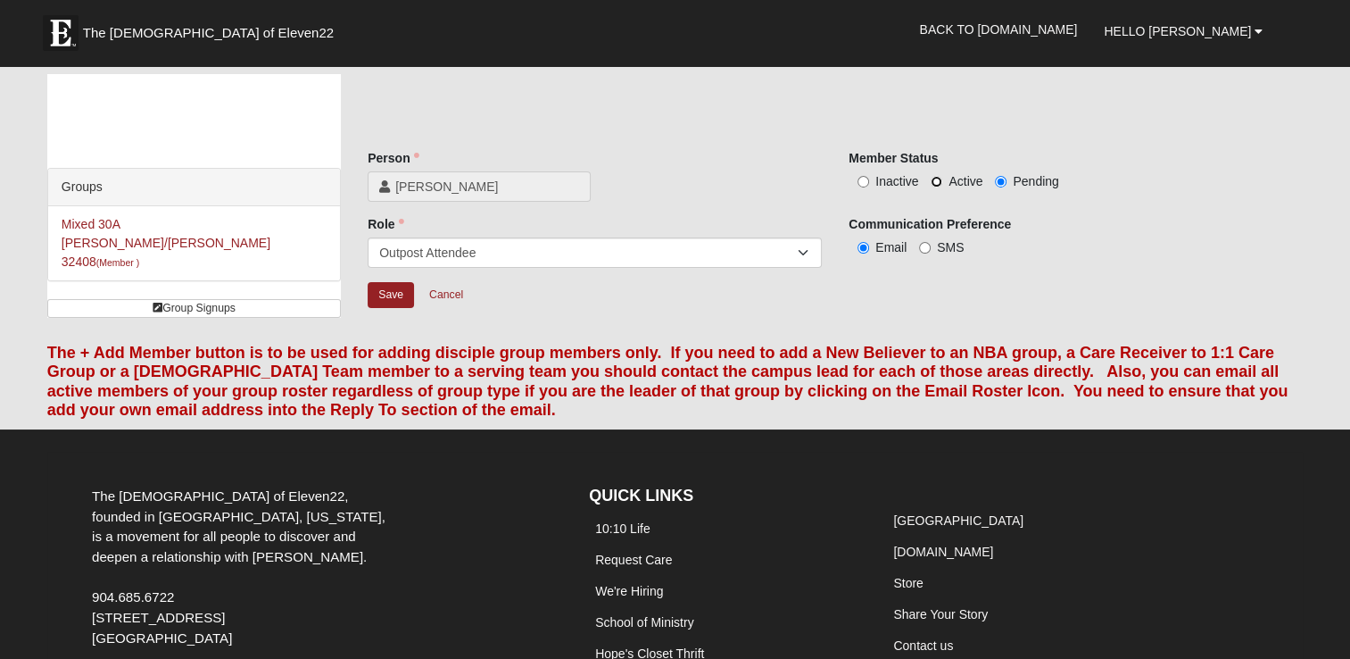
click at [935, 184] on input "Active" at bounding box center [937, 182] width 12 height 12
radio input "true"
click at [394, 291] on input "Save" at bounding box center [391, 295] width 46 height 26
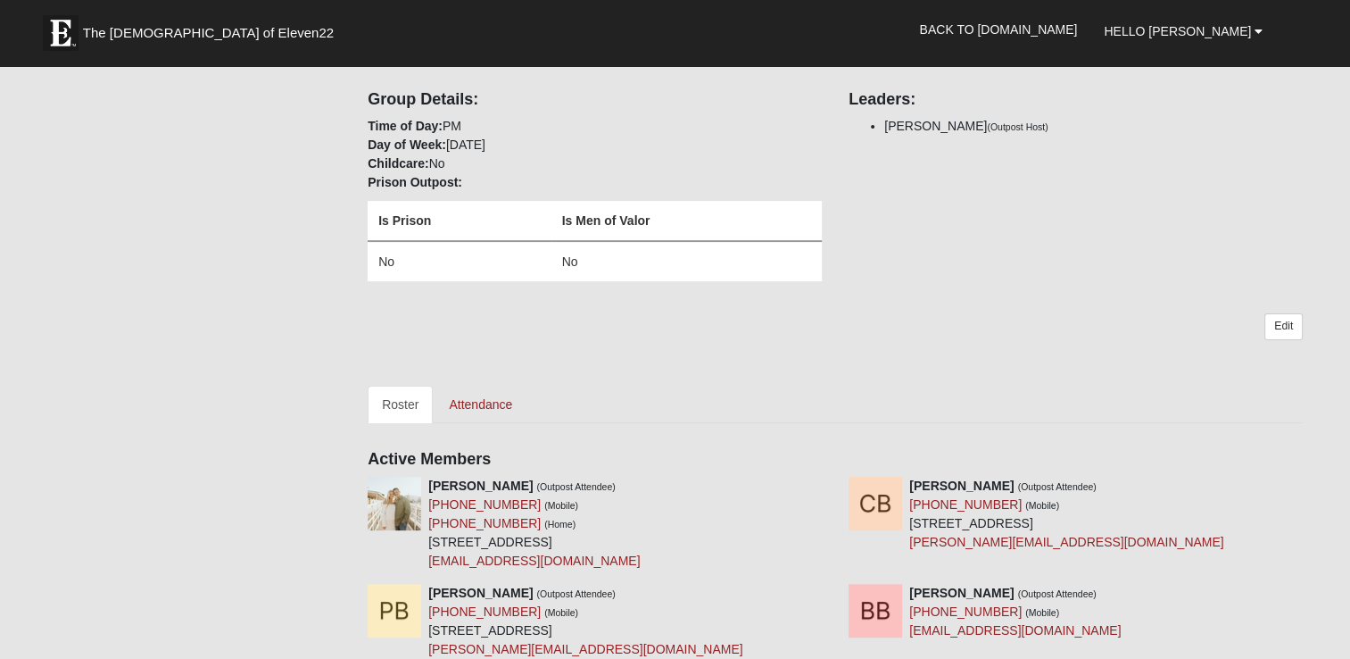
scroll to position [89, 0]
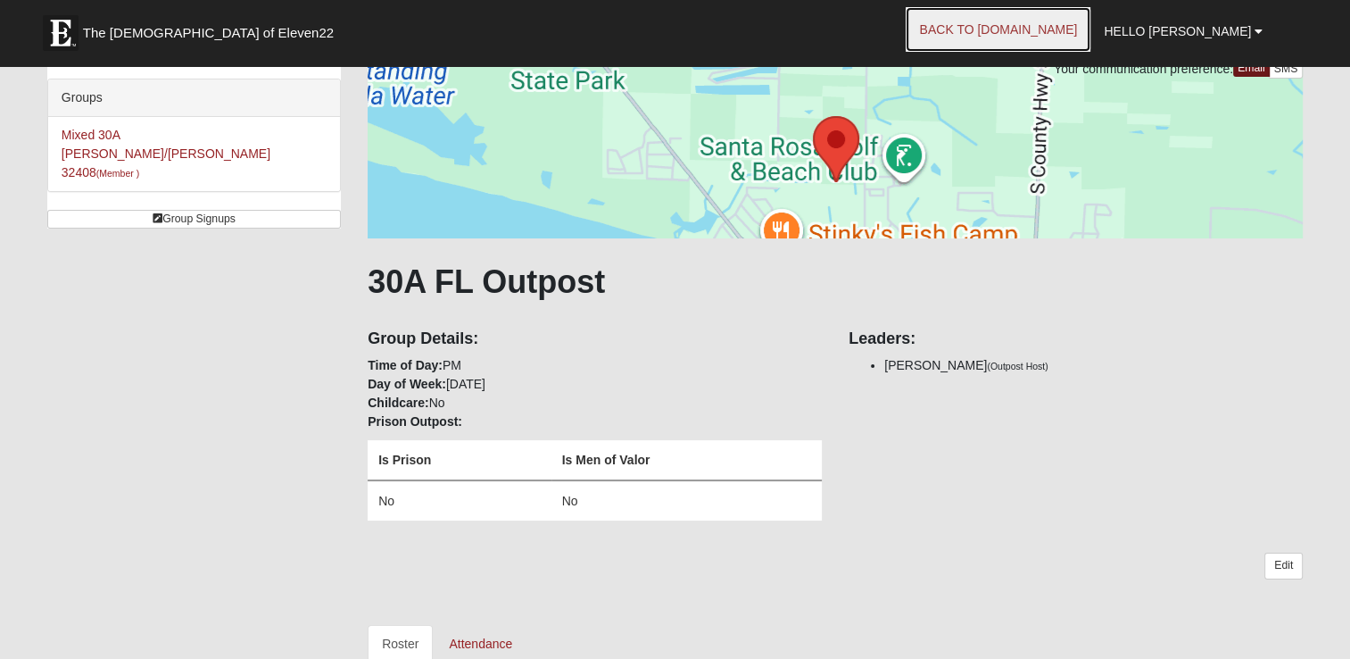
click at [1090, 26] on link "Back to [DOMAIN_NAME]" at bounding box center [998, 29] width 185 height 45
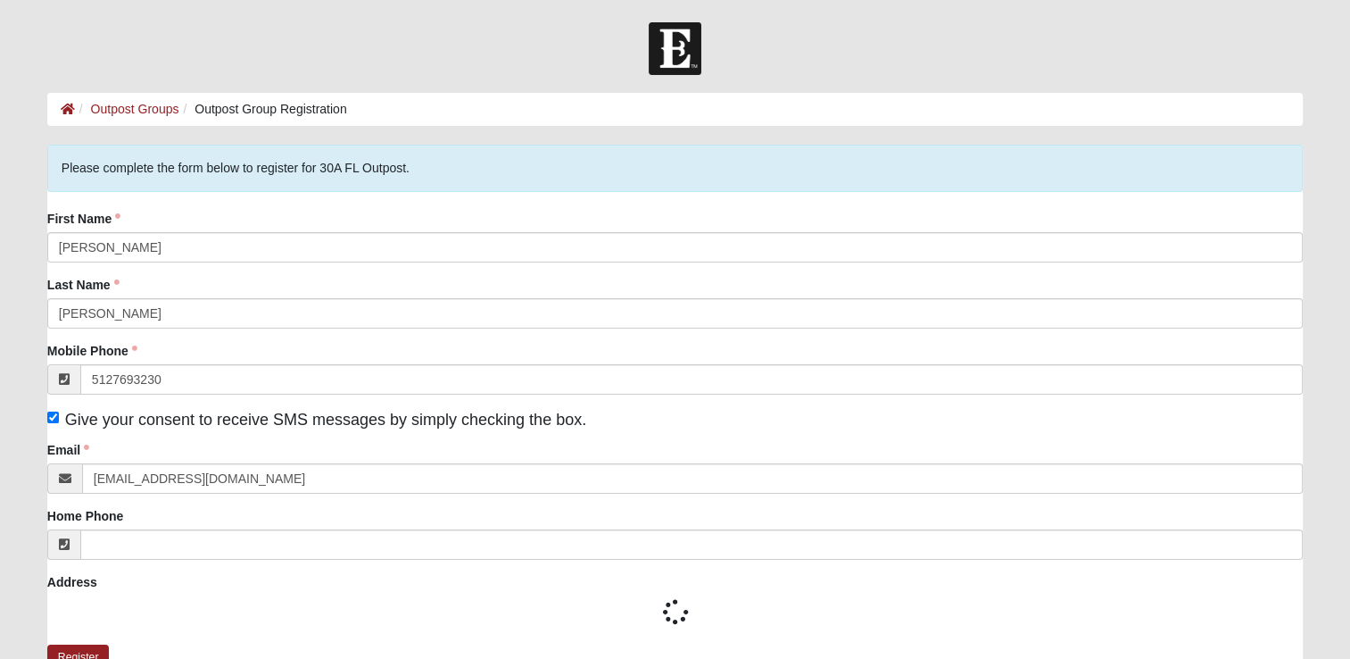
type input "[PHONE_NUMBER]"
